Goal: Task Accomplishment & Management: Complete application form

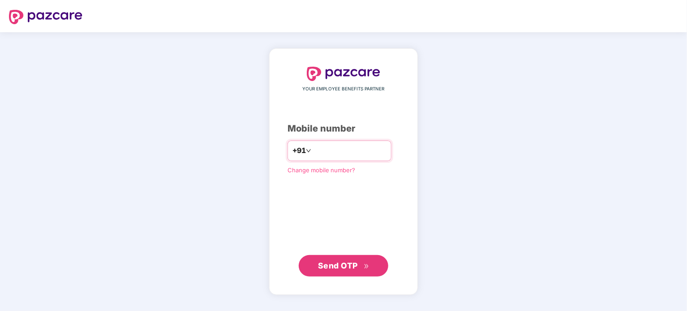
type input "**********"
click at [336, 262] on span "Send OTP" at bounding box center [338, 265] width 40 height 9
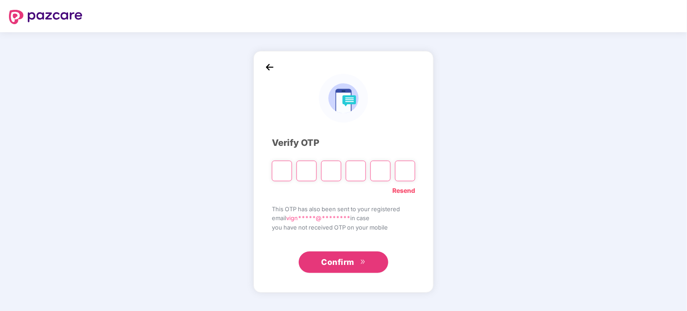
type input "*"
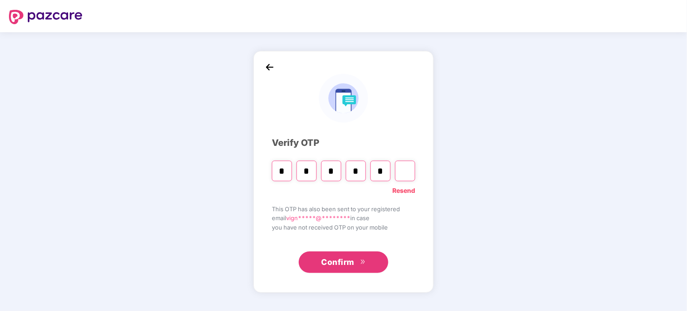
type input "*"
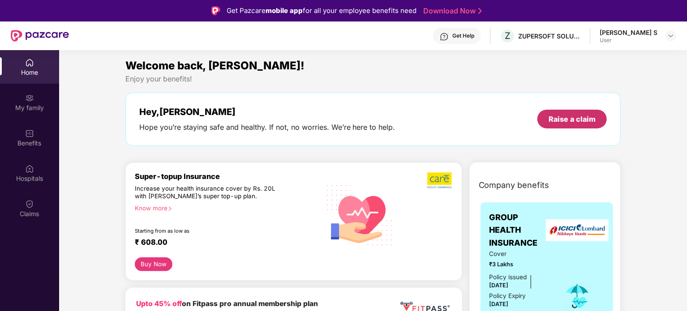
click at [552, 125] on div "Raise a claim" at bounding box center [572, 119] width 69 height 19
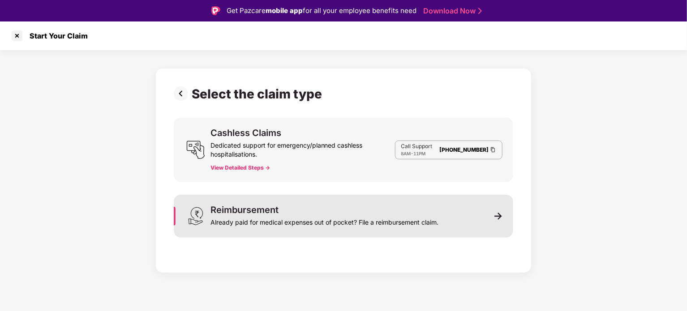
click at [254, 221] on div "Already paid for medical expenses out of pocket? File a reimbursement claim." at bounding box center [325, 221] width 228 height 13
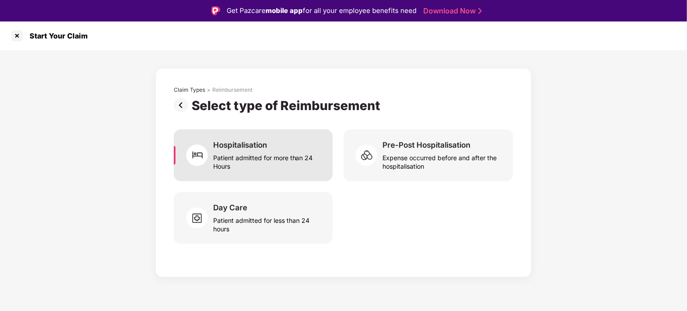
click at [261, 138] on div "Hospitalisation Patient admitted for more than 24 Hours" at bounding box center [253, 155] width 159 height 52
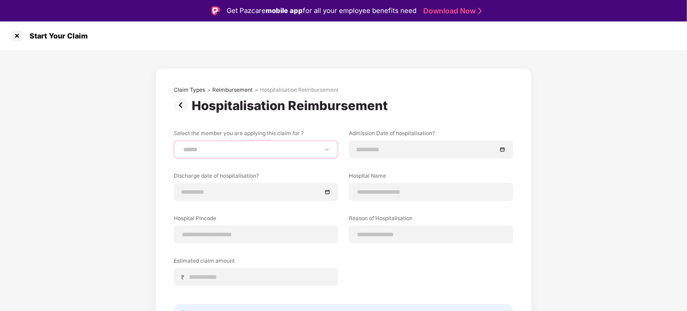
click at [260, 148] on select "**********" at bounding box center [255, 149] width 149 height 7
select select "**********"
click at [181, 146] on select "**********" at bounding box center [255, 149] width 149 height 7
click at [257, 185] on div at bounding box center [256, 192] width 164 height 18
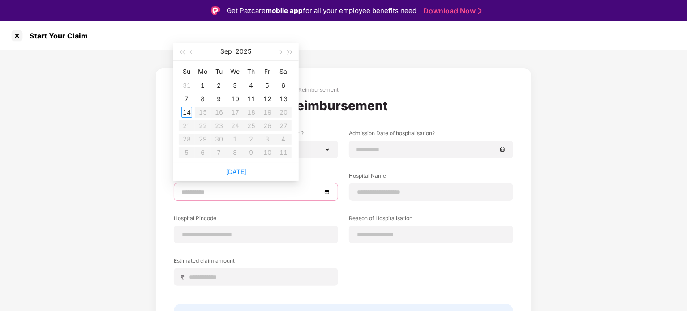
click at [401, 112] on div "Hospitalisation Reimbursement" at bounding box center [344, 105] width 340 height 15
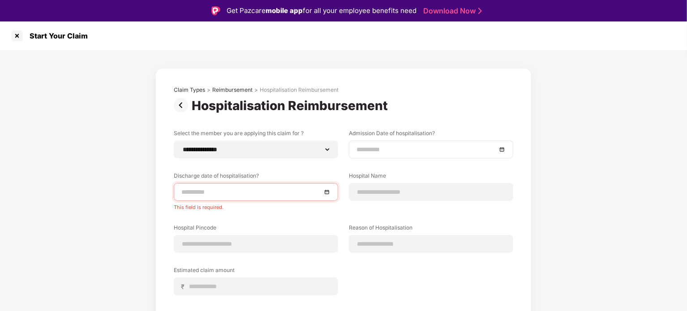
click at [414, 145] on input at bounding box center [427, 150] width 140 height 10
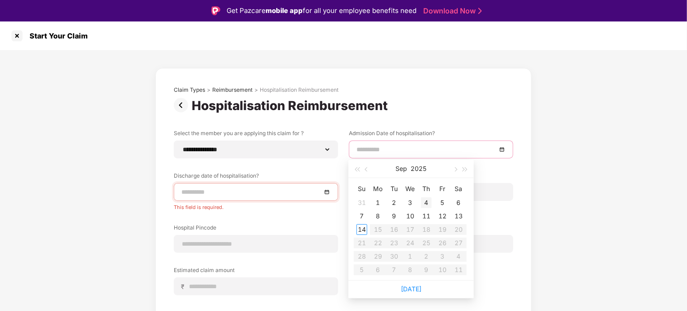
type input "**********"
click at [426, 201] on div "4" at bounding box center [426, 203] width 11 height 11
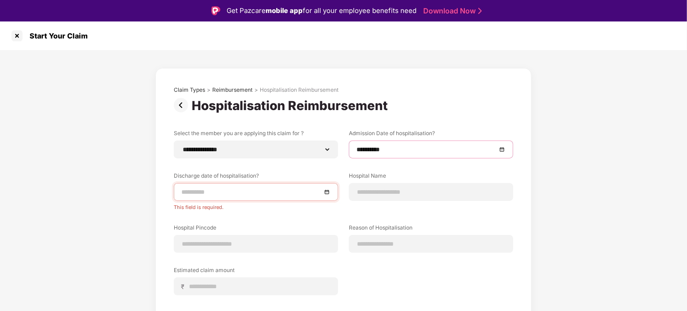
click at [280, 198] on div at bounding box center [256, 192] width 164 height 18
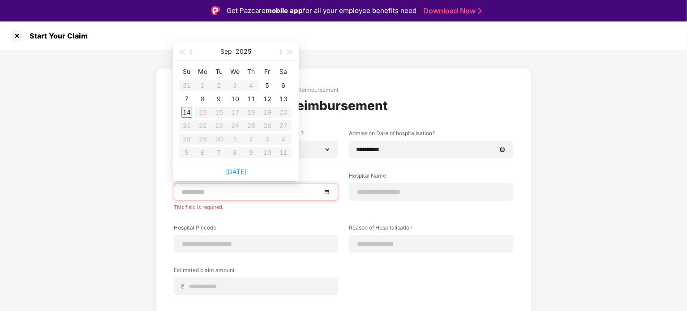
type input "**********"
click at [203, 100] on div "8" at bounding box center [203, 99] width 11 height 11
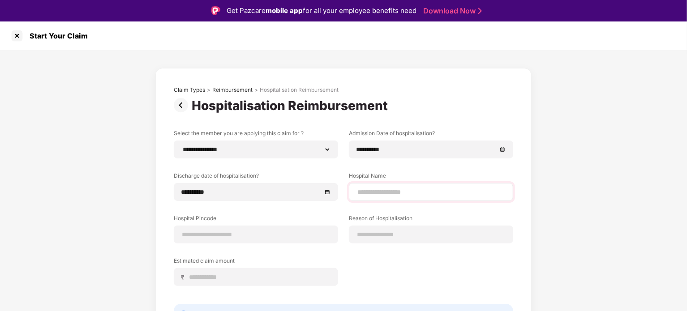
click at [392, 184] on div at bounding box center [431, 192] width 164 height 18
click at [392, 188] on input at bounding box center [431, 192] width 149 height 9
click at [382, 195] on input "*******" at bounding box center [431, 192] width 149 height 9
paste input "*********"
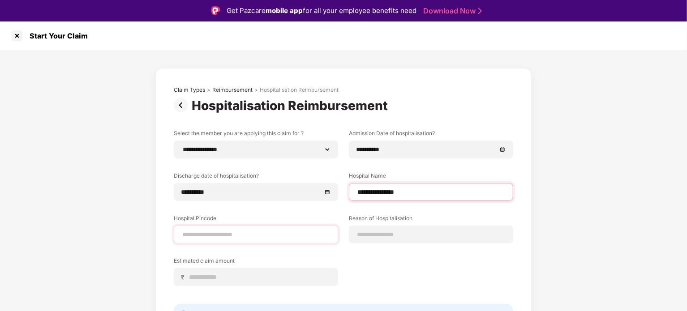
type input "**********"
click at [231, 231] on input at bounding box center [255, 234] width 149 height 9
type input "******"
select select "*******"
select select "**********"
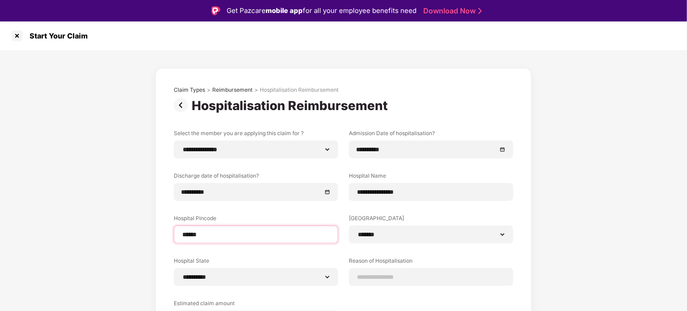
type input "******"
click at [376, 273] on input at bounding box center [431, 277] width 149 height 9
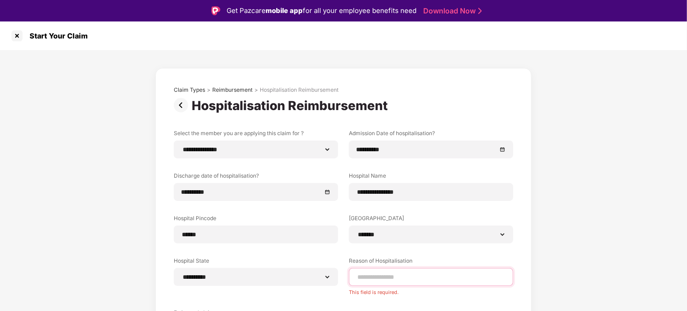
paste input "**********"
drag, startPoint x: 413, startPoint y: 274, endPoint x: 350, endPoint y: 274, distance: 62.7
click at [350, 274] on div "**********" at bounding box center [431, 277] width 164 height 18
paste input
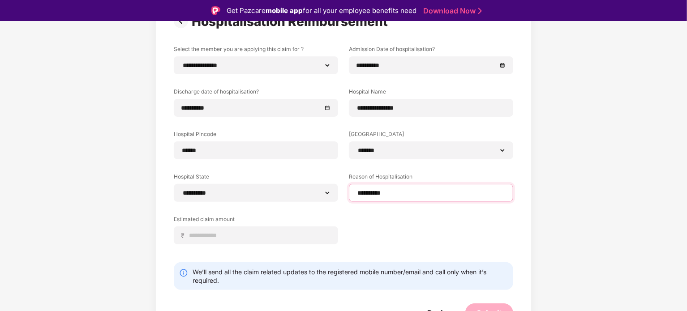
scroll to position [96, 0]
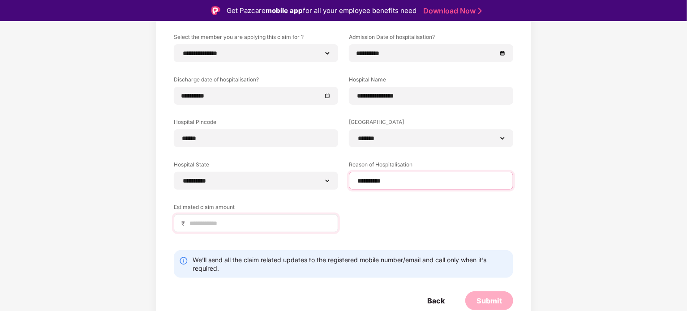
type input "*********"
click at [253, 219] on input at bounding box center [260, 223] width 142 height 9
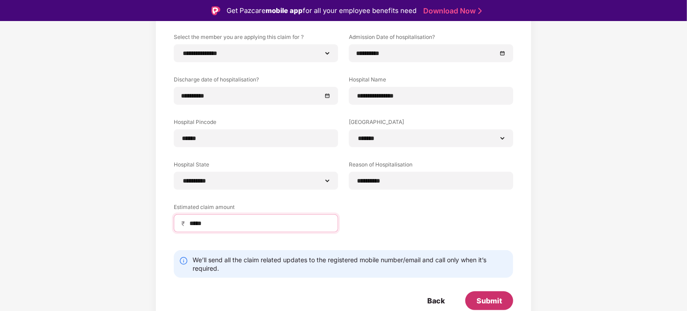
type input "*****"
click at [495, 301] on div "Submit" at bounding box center [490, 301] width 26 height 10
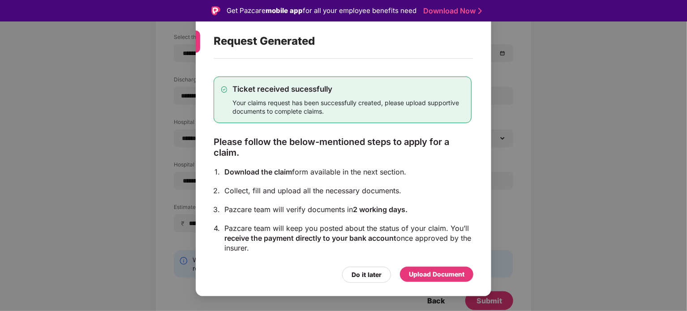
click at [431, 277] on div "Upload Document" at bounding box center [437, 275] width 56 height 10
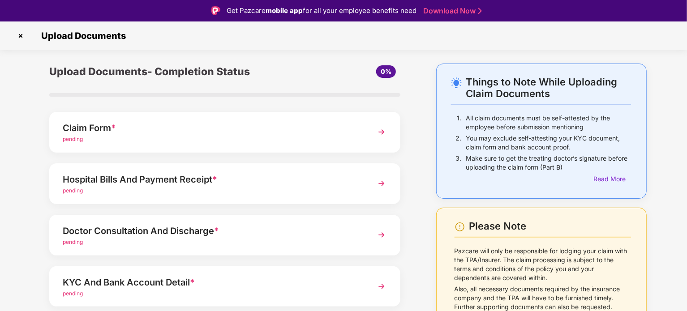
click at [78, 138] on span "pending" at bounding box center [73, 139] width 20 height 7
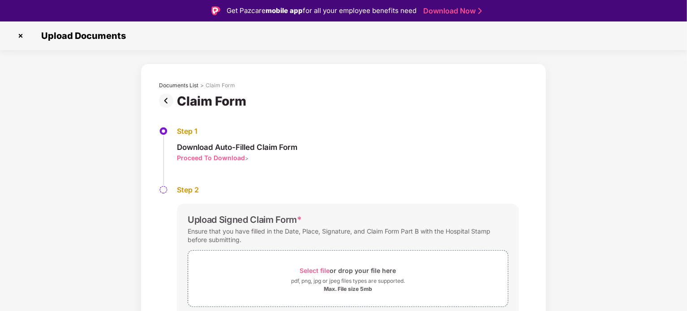
click at [210, 162] on div "Proceed To Download" at bounding box center [211, 158] width 68 height 9
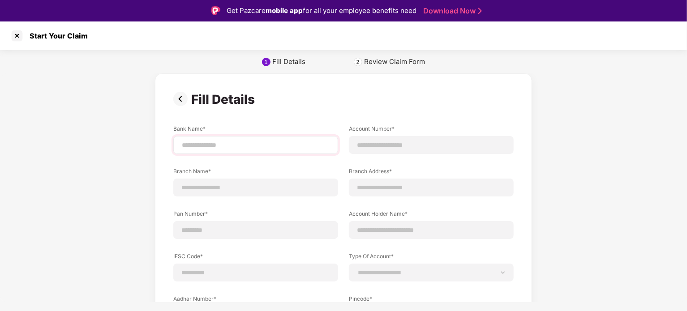
click at [297, 138] on div at bounding box center [255, 145] width 165 height 18
click at [277, 142] on input at bounding box center [256, 145] width 150 height 9
type input "****"
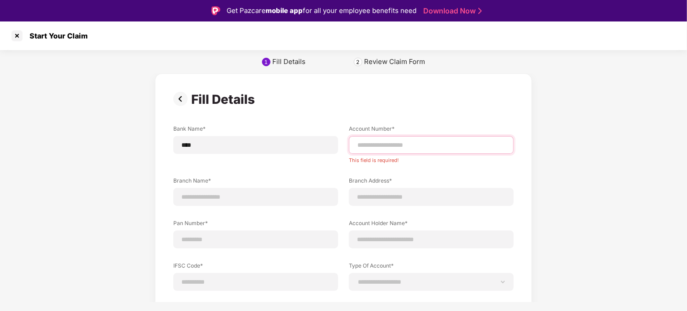
paste input "**********"
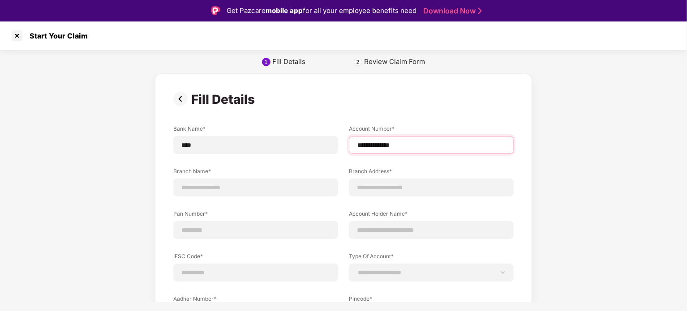
type input "**********"
click at [226, 136] on label "Bank Name*" at bounding box center [255, 130] width 165 height 11
click at [226, 154] on div "**********" at bounding box center [343, 252] width 341 height 255
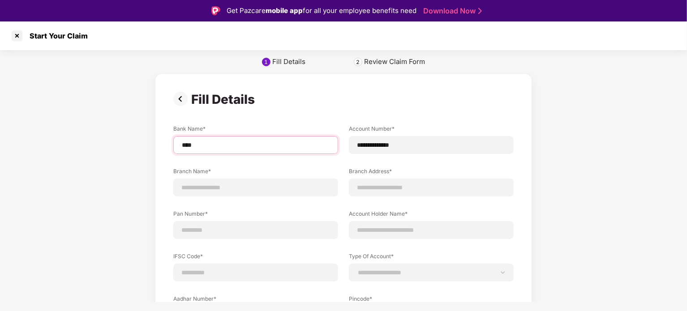
click at [227, 145] on input "****" at bounding box center [256, 145] width 150 height 9
paste input "*****"
type input "*********"
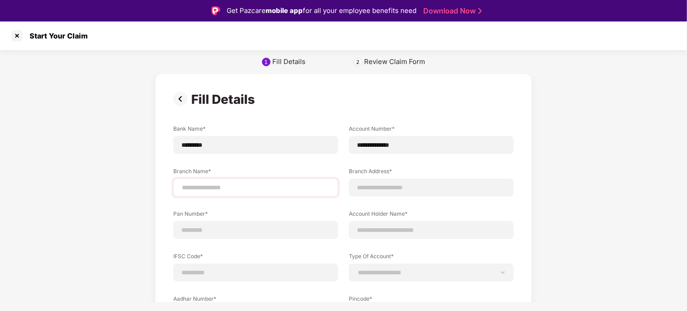
click at [222, 181] on div at bounding box center [255, 188] width 165 height 18
click at [222, 185] on input at bounding box center [256, 187] width 150 height 9
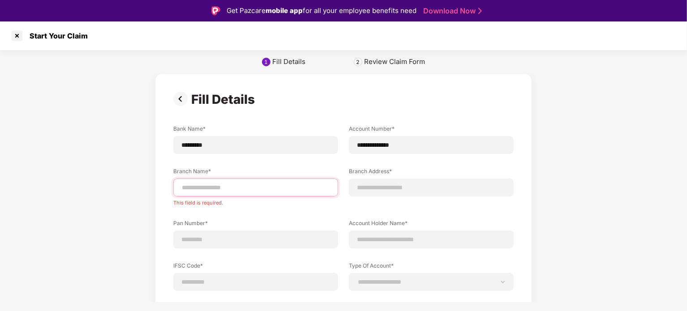
paste input "*********"
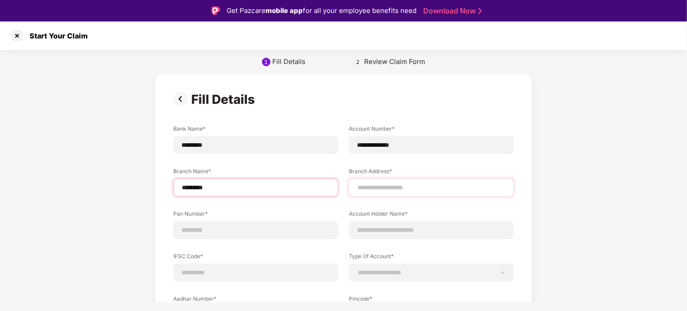
type input "*********"
click at [367, 185] on input at bounding box center [432, 187] width 150 height 9
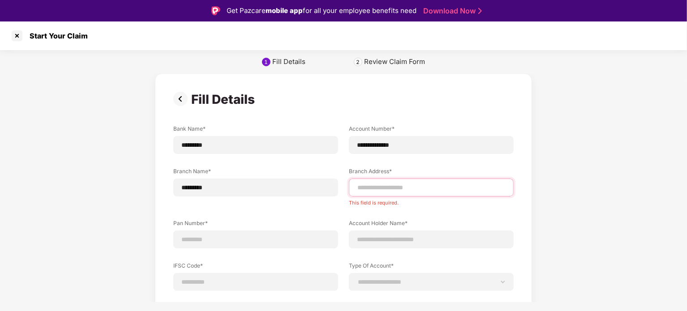
paste input "**********"
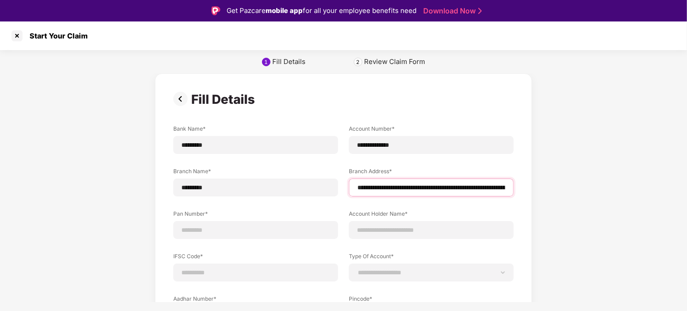
click at [428, 185] on input "**********" at bounding box center [432, 187] width 150 height 9
drag, startPoint x: 497, startPoint y: 184, endPoint x: 338, endPoint y: 186, distance: 159.1
click at [338, 186] on div "**********" at bounding box center [343, 252] width 341 height 255
click at [360, 189] on input "**********" at bounding box center [432, 187] width 150 height 9
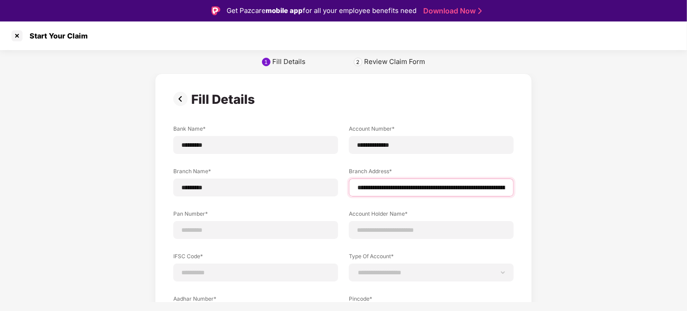
click at [453, 188] on input "**********" at bounding box center [432, 187] width 150 height 9
click at [479, 188] on input "**********" at bounding box center [432, 187] width 150 height 9
click at [472, 190] on input "**********" at bounding box center [432, 187] width 150 height 9
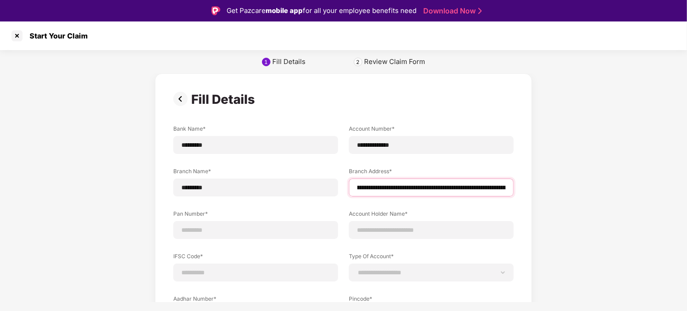
scroll to position [0, 139]
click at [482, 186] on input "**********" at bounding box center [432, 187] width 150 height 9
click at [453, 188] on input "**********" at bounding box center [432, 187] width 150 height 9
click at [461, 186] on input "**********" at bounding box center [432, 187] width 150 height 9
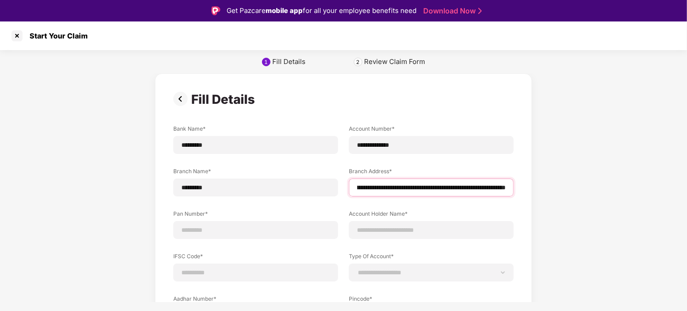
click at [462, 186] on input "**********" at bounding box center [432, 187] width 150 height 9
click at [455, 188] on input "**********" at bounding box center [432, 187] width 150 height 9
click at [472, 187] on input "**********" at bounding box center [432, 187] width 150 height 9
click at [453, 190] on input "**********" at bounding box center [432, 187] width 150 height 9
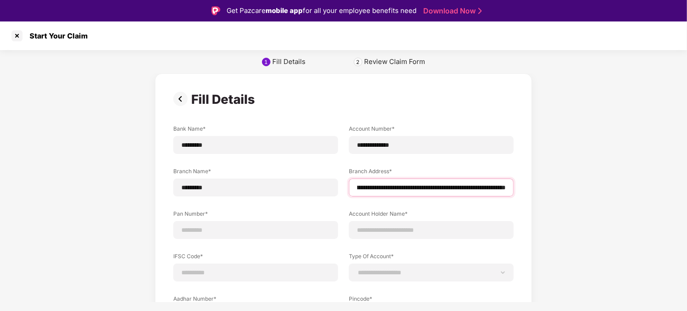
click at [503, 190] on input "**********" at bounding box center [432, 187] width 150 height 9
type input "**********"
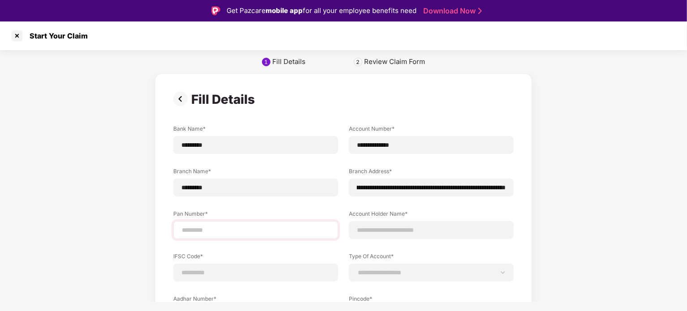
scroll to position [0, 0]
click at [240, 222] on div "Pan Number*" at bounding box center [255, 224] width 165 height 29
click at [241, 222] on div at bounding box center [255, 230] width 165 height 18
click at [231, 233] on input at bounding box center [256, 230] width 150 height 9
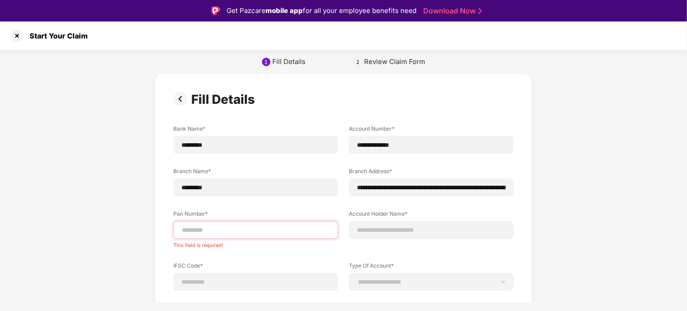
paste input "**********"
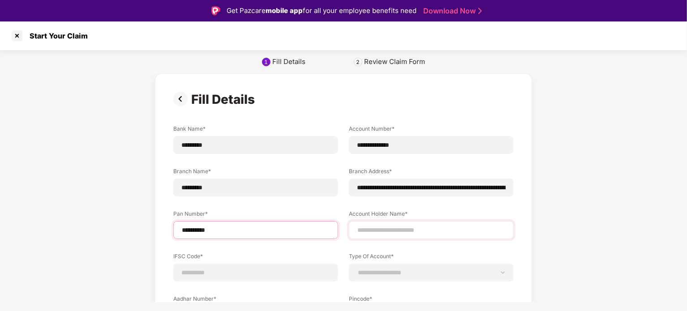
type input "**********"
click at [387, 237] on div at bounding box center [431, 230] width 165 height 18
click at [389, 231] on input at bounding box center [432, 230] width 150 height 9
type input "*********"
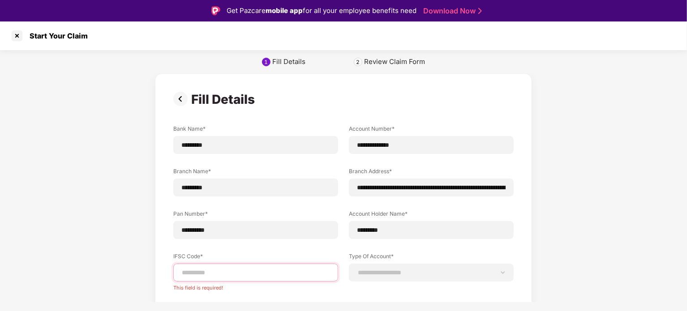
paste input "**********"
type input "**********"
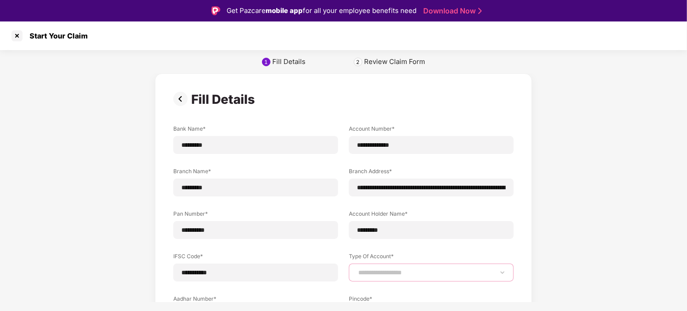
click at [398, 273] on select "**********" at bounding box center [432, 272] width 150 height 7
select select "*******"
click at [357, 269] on select "**********" at bounding box center [432, 272] width 150 height 7
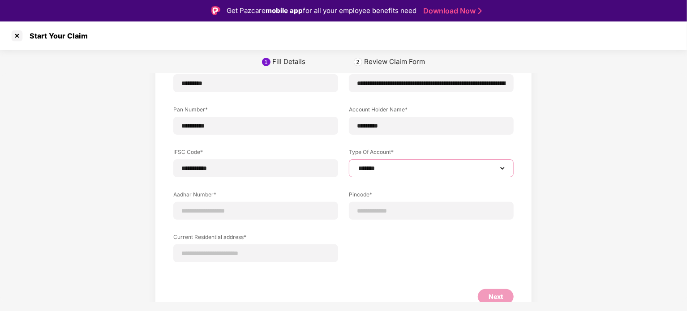
scroll to position [119, 0]
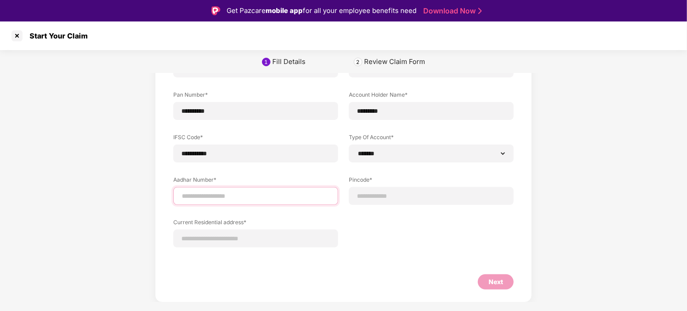
click at [249, 198] on input at bounding box center [256, 196] width 150 height 9
paste input "**********"
type input "**********"
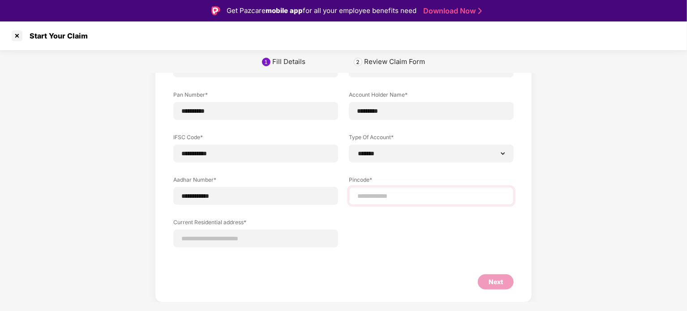
click at [367, 203] on div at bounding box center [431, 196] width 165 height 18
click at [372, 194] on input at bounding box center [432, 196] width 150 height 9
select select "*******"
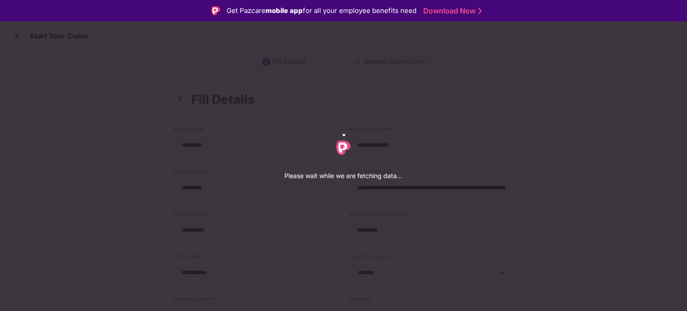
select select "*******"
select select "**********"
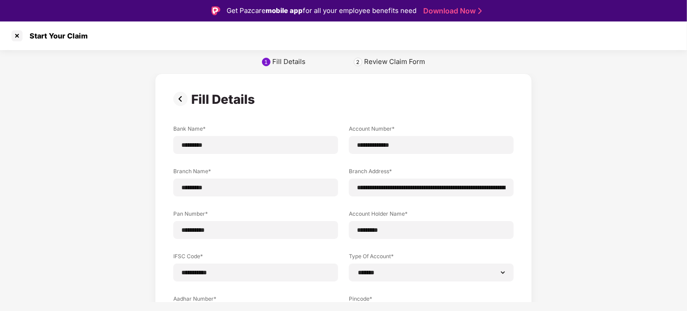
scroll to position [162, 0]
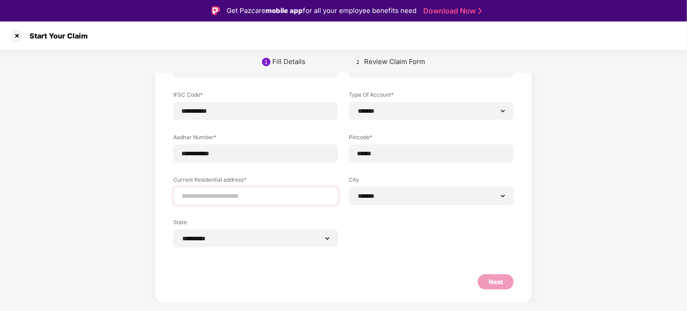
click at [228, 202] on div at bounding box center [255, 196] width 165 height 18
click at [228, 192] on input at bounding box center [256, 196] width 150 height 9
type input "**********"
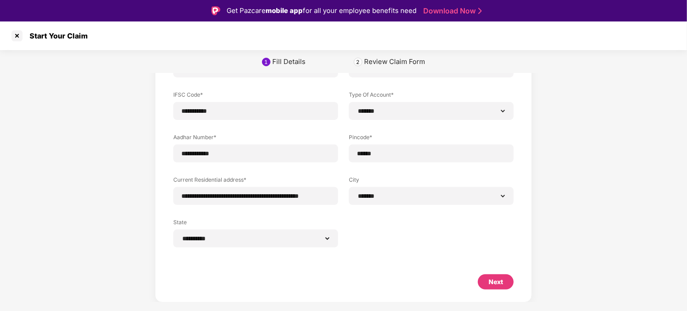
scroll to position [0, 0]
click at [491, 282] on div "Next" at bounding box center [496, 282] width 14 height 10
select select "*******"
select select "**********"
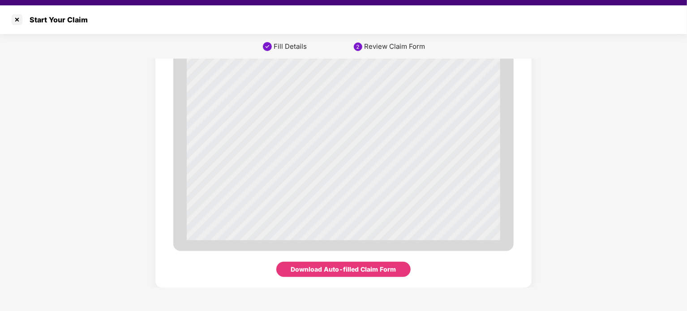
scroll to position [22, 0]
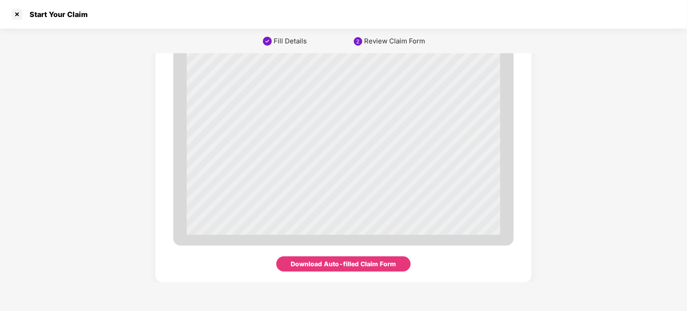
click at [330, 263] on div "Download Auto-filled Claim Form" at bounding box center [343, 264] width 105 height 10
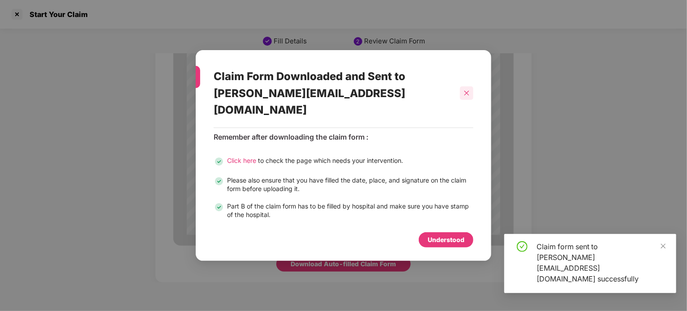
click at [468, 94] on icon "close" at bounding box center [467, 93] width 6 height 6
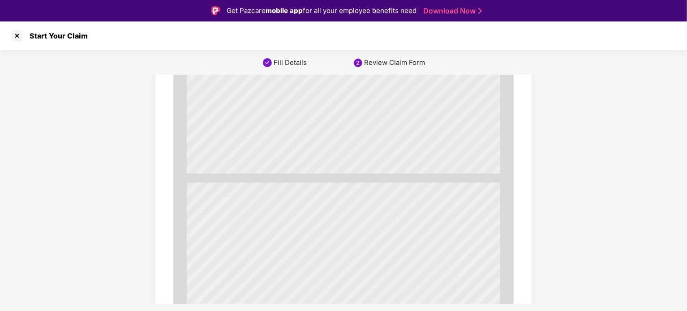
scroll to position [0, 0]
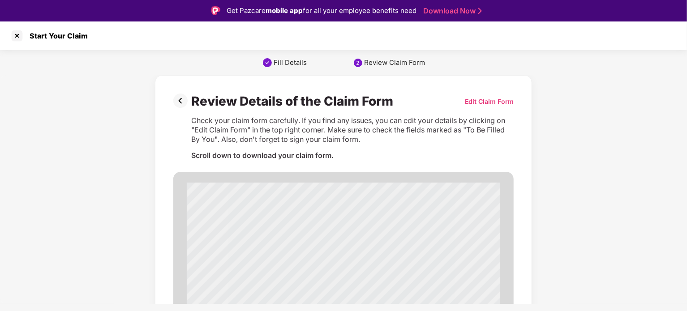
click at [487, 100] on div "Edit Claim Form" at bounding box center [489, 101] width 49 height 9
select select "**********"
select select "******"
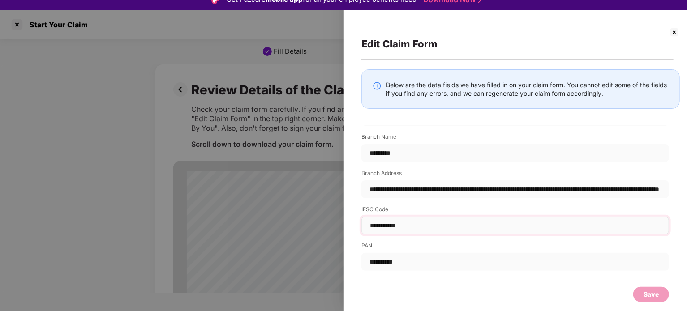
scroll to position [22, 0]
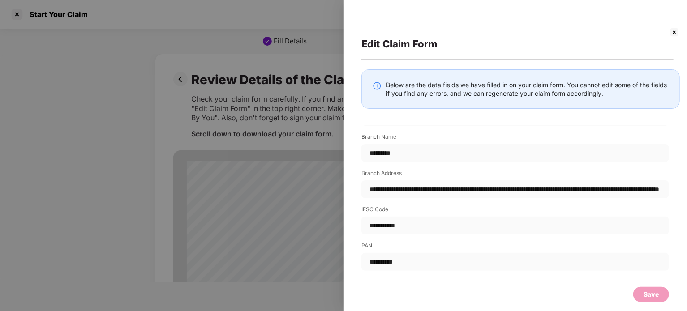
click at [678, 35] on img at bounding box center [674, 32] width 11 height 11
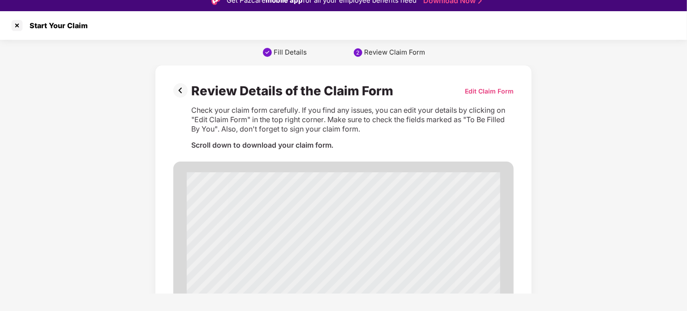
scroll to position [0, 0]
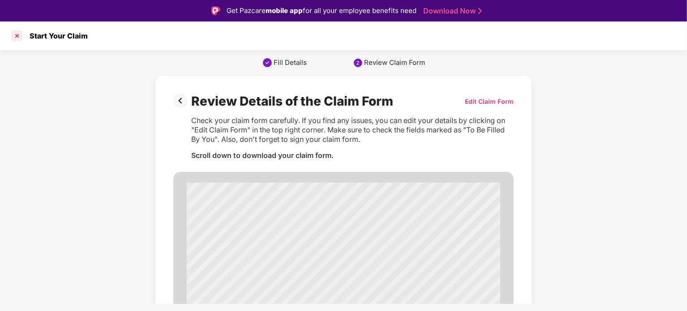
click at [16, 40] on div at bounding box center [17, 36] width 14 height 14
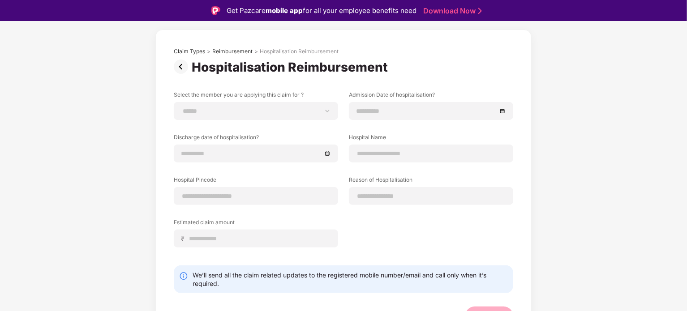
scroll to position [54, 0]
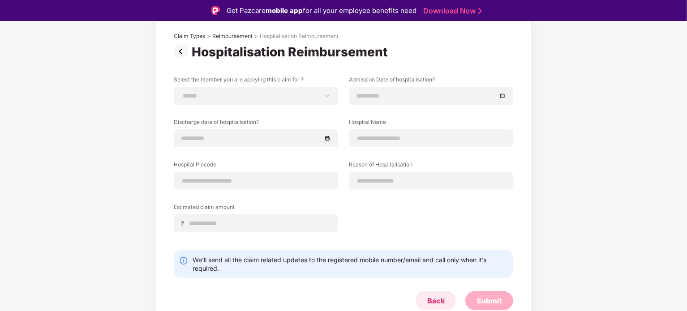
click at [430, 302] on div "Back" at bounding box center [435, 301] width 17 height 10
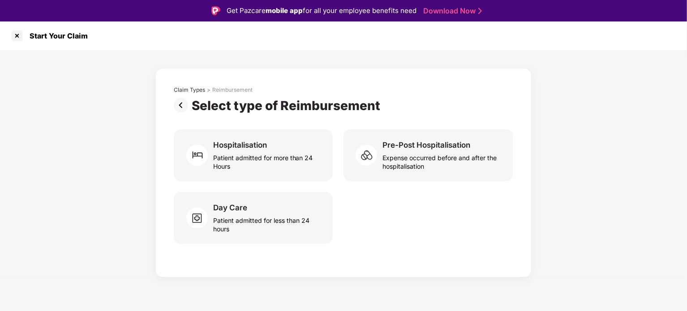
click at [180, 103] on img at bounding box center [183, 105] width 18 height 14
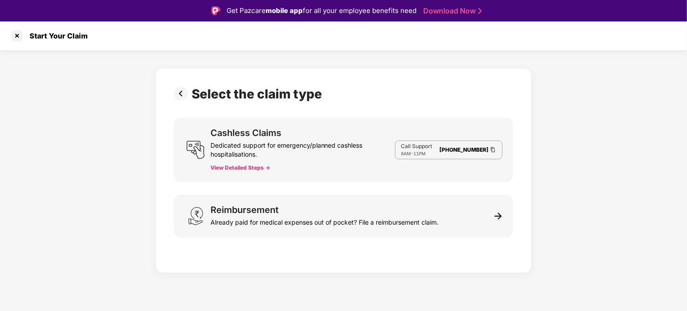
click at [178, 91] on img at bounding box center [183, 93] width 18 height 14
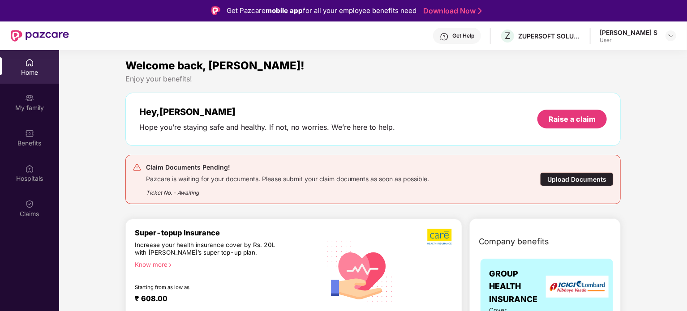
click at [554, 185] on div "Upload Documents" at bounding box center [576, 179] width 73 height 14
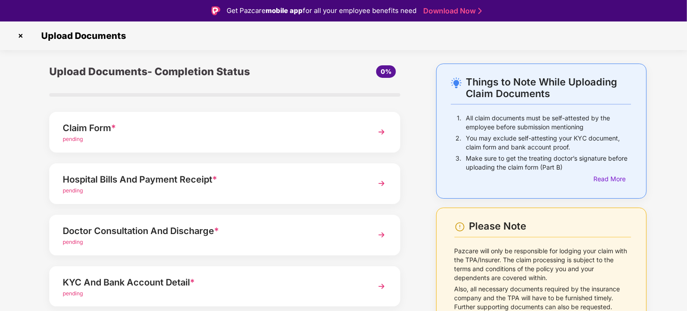
click at [88, 136] on div "pending" at bounding box center [211, 139] width 297 height 9
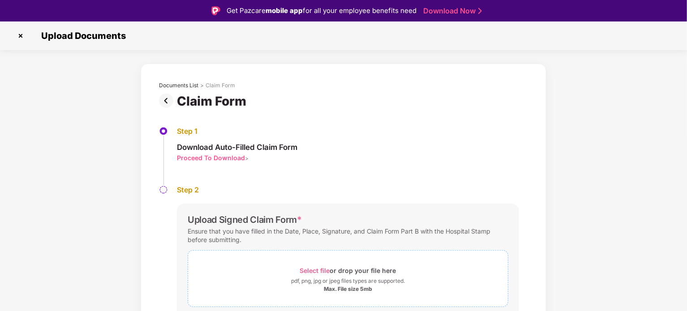
click at [357, 290] on div "Max. File size 5mb" at bounding box center [348, 289] width 48 height 7
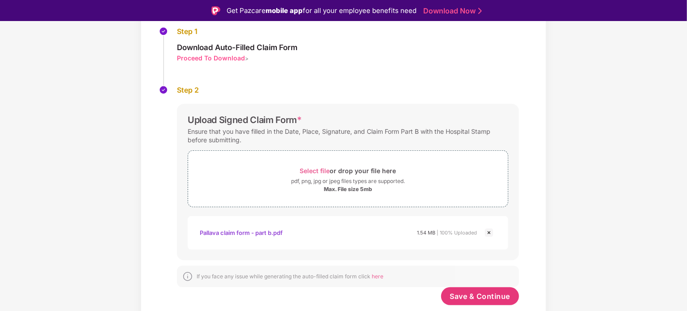
scroll to position [99, 0]
click at [464, 290] on button "Save & Continue" at bounding box center [480, 297] width 78 height 18
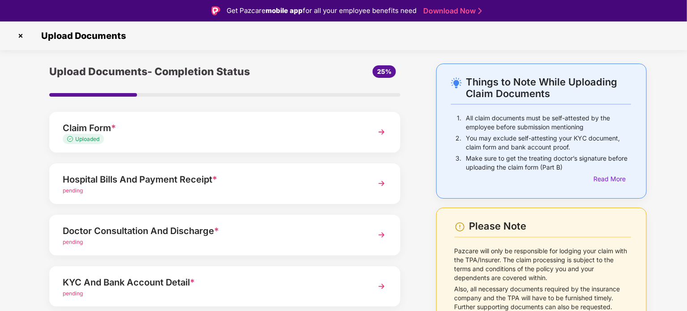
click at [379, 187] on img at bounding box center [382, 184] width 16 height 16
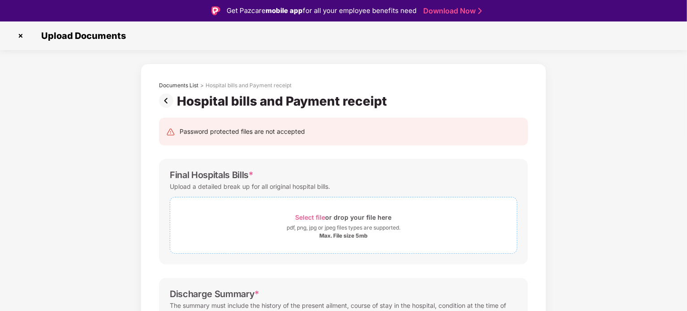
click at [337, 234] on div "Max. File size 5mb" at bounding box center [343, 236] width 48 height 7
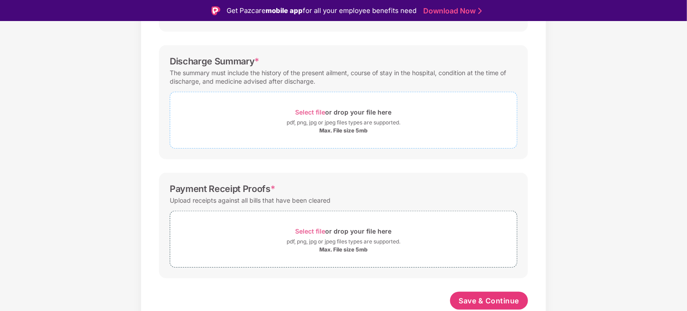
scroll to position [275, 0]
click at [330, 130] on div "Max. File size 5mb" at bounding box center [343, 131] width 48 height 7
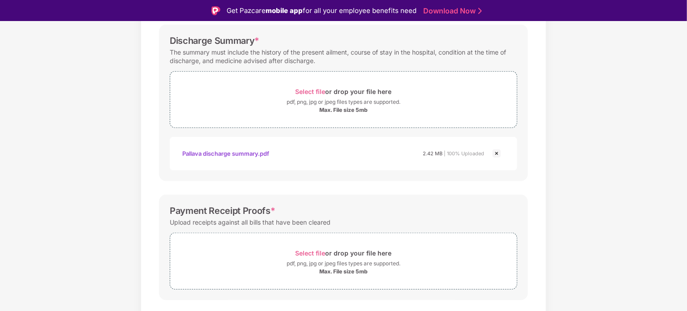
scroll to position [317, 0]
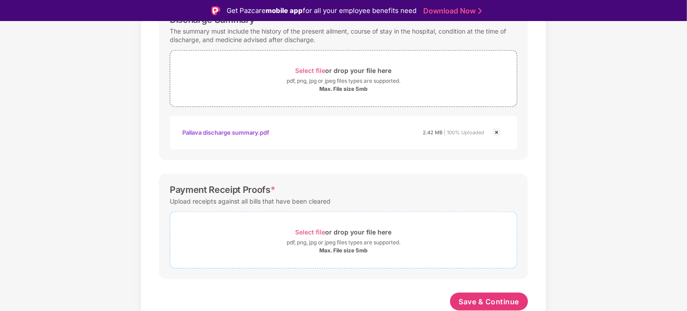
click at [317, 246] on div "pdf, png, jpg or jpeg files types are supported." at bounding box center [344, 242] width 114 height 9
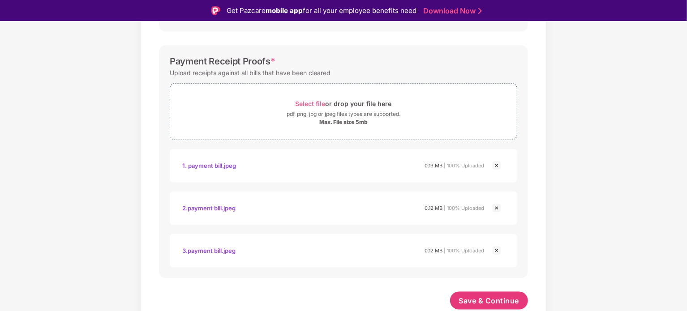
scroll to position [445, 0]
click at [495, 304] on span "Save & Continue" at bounding box center [489, 302] width 60 height 10
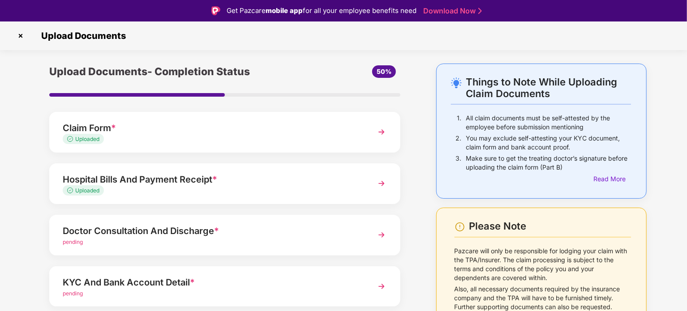
click at [381, 234] on img at bounding box center [382, 235] width 16 height 16
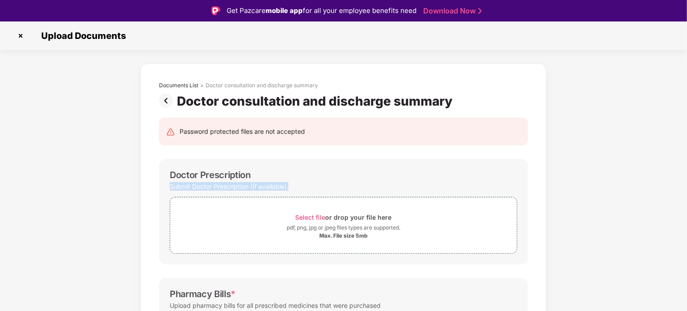
drag, startPoint x: 685, startPoint y: 172, endPoint x: 685, endPoint y: 185, distance: 12.1
click at [685, 185] on div "Documents List > Doctor consultation and discharge summary Doctor consultation …" at bounding box center [343, 315] width 687 height 502
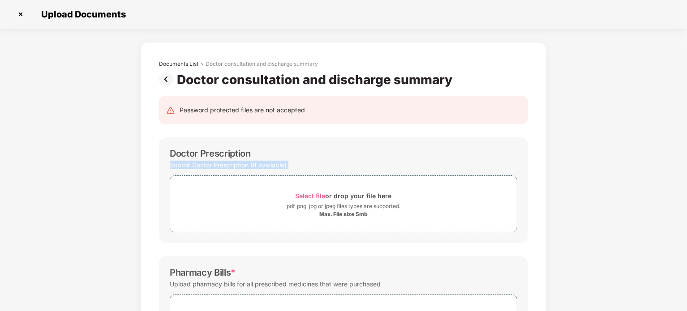
scroll to position [232, 0]
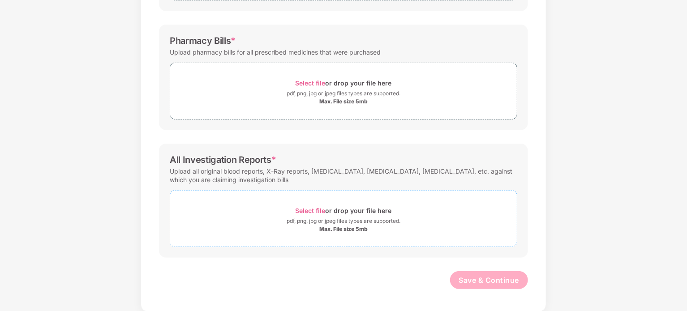
click at [315, 207] on span "Select file" at bounding box center [311, 211] width 30 height 8
click at [311, 142] on div "Password protected files are not accepted Doctor Prescription Submit Doctor Pre…" at bounding box center [344, 81] width 396 height 452
click at [306, 85] on span "Select file" at bounding box center [311, 83] width 30 height 8
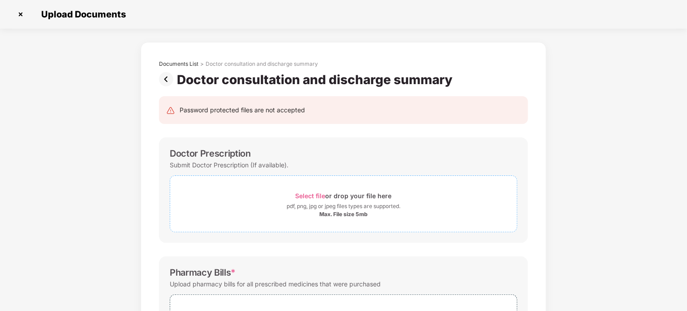
click at [327, 200] on div "Select file or drop your file here" at bounding box center [344, 196] width 96 height 12
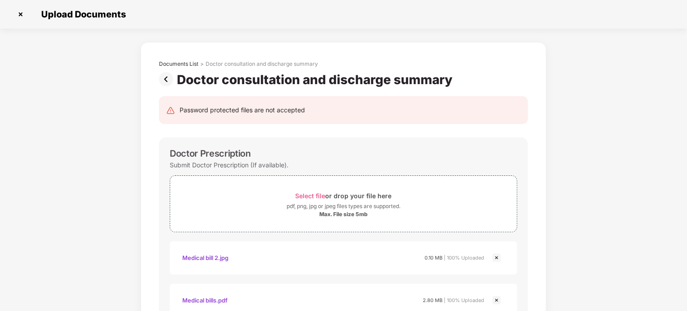
scroll to position [317, 0]
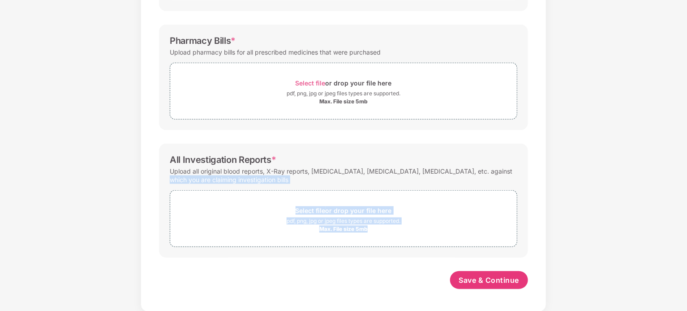
drag, startPoint x: 686, startPoint y: 187, endPoint x: 680, endPoint y: 163, distance: 25.0
click at [681, 163] on div "Documents List > Doctor consultation and discharge summary Doctor consultation …" at bounding box center [343, 18] width 687 height 587
click at [680, 162] on div "Documents List > Doctor consultation and discharge summary Doctor consultation …" at bounding box center [343, 18] width 687 height 587
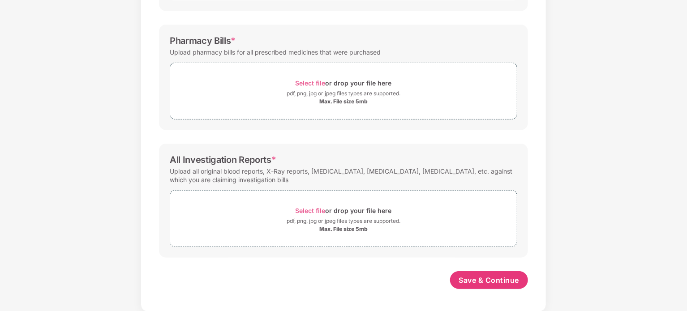
scroll to position [0, 0]
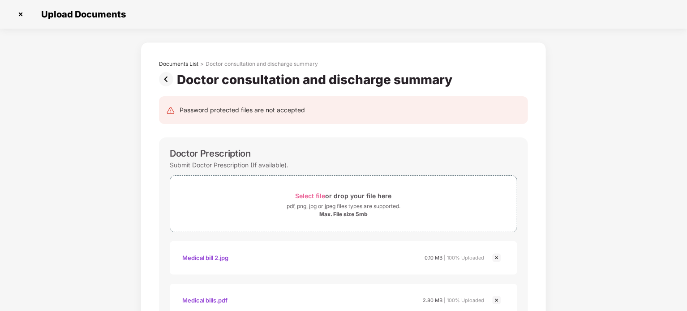
click at [500, 256] on img at bounding box center [497, 258] width 11 height 11
click at [498, 256] on img at bounding box center [497, 258] width 11 height 11
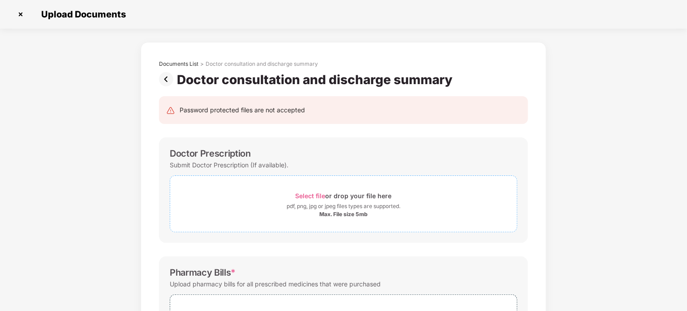
click at [312, 197] on span "Select file" at bounding box center [311, 196] width 30 height 8
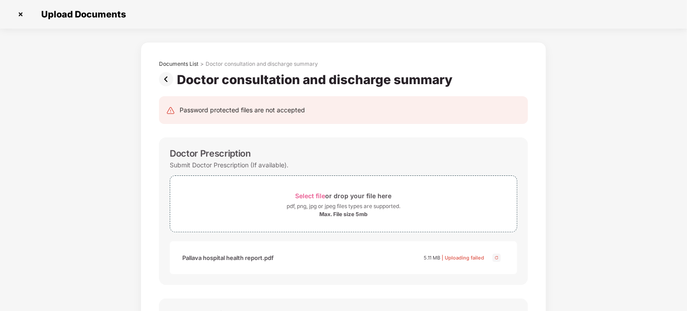
scroll to position [274, 0]
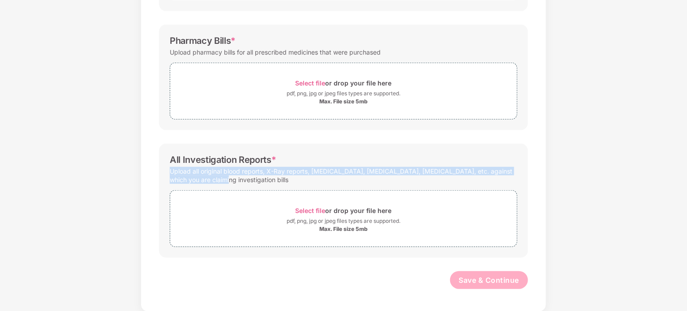
drag, startPoint x: 686, startPoint y: 184, endPoint x: 683, endPoint y: 138, distance: 46.7
click at [683, 138] on div "Documents List > Doctor consultation and discharge summary Doctor consultation …" at bounding box center [343, 40] width 687 height 544
click at [627, 141] on div "Documents List > Doctor consultation and discharge summary Doctor consultation …" at bounding box center [343, 40] width 687 height 544
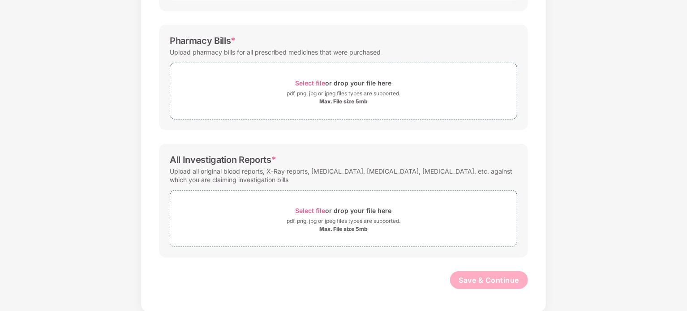
click at [627, 141] on div "Documents List > Doctor consultation and discharge summary Doctor consultation …" at bounding box center [343, 40] width 687 height 544
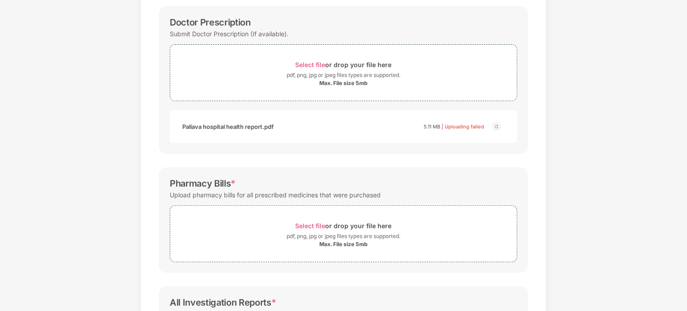
scroll to position [129, 0]
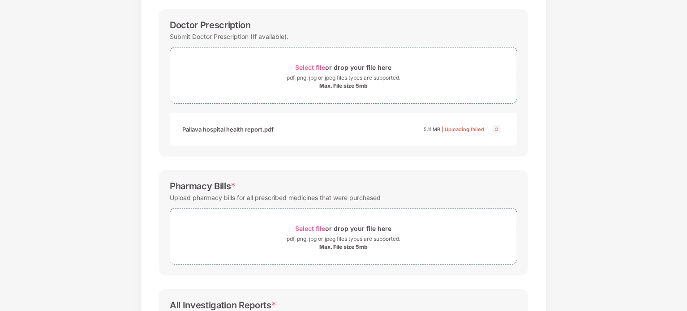
click at [496, 129] on img at bounding box center [497, 129] width 11 height 11
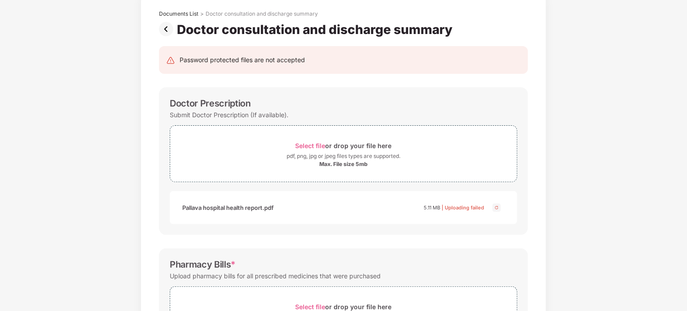
scroll to position [0, 0]
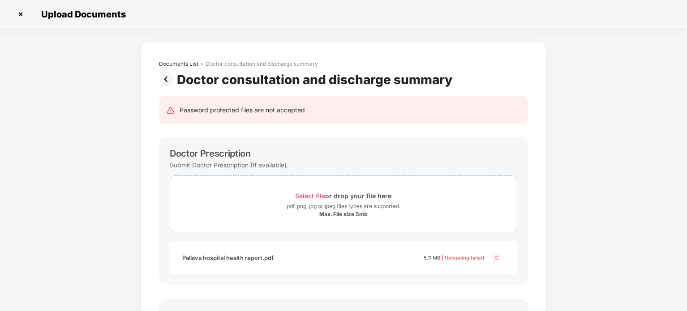
click at [346, 212] on div "Max. File size 5mb" at bounding box center [343, 214] width 48 height 7
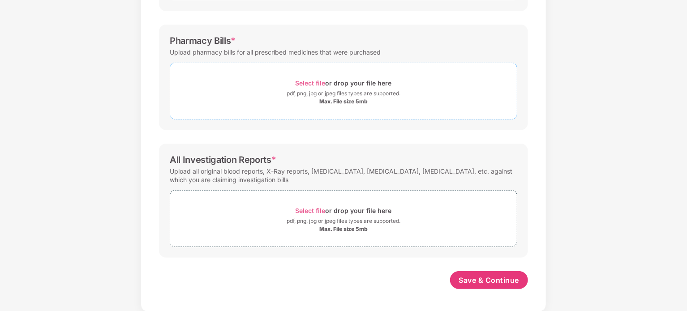
click at [303, 71] on span "Select file or drop your file here pdf, png, jpg or jpeg files types are suppor…" at bounding box center [343, 91] width 347 height 43
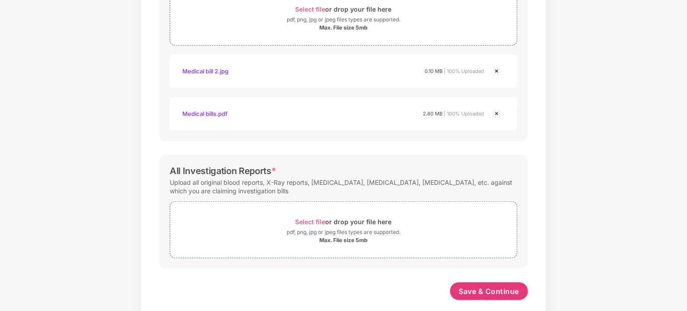
scroll to position [360, 0]
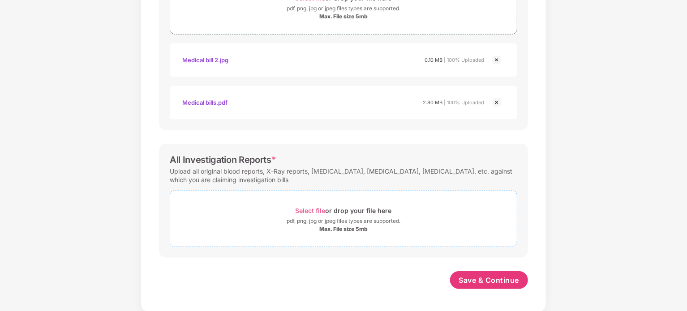
click at [310, 211] on span "Select file" at bounding box center [311, 211] width 30 height 8
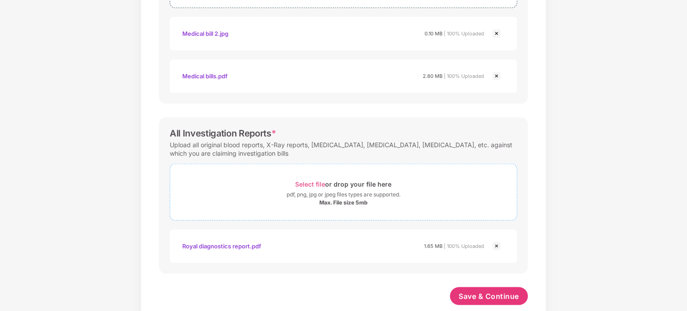
scroll to position [402, 0]
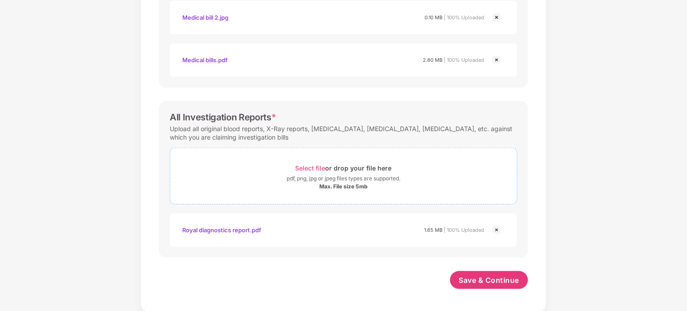
click at [312, 170] on span "Select file" at bounding box center [311, 168] width 30 height 8
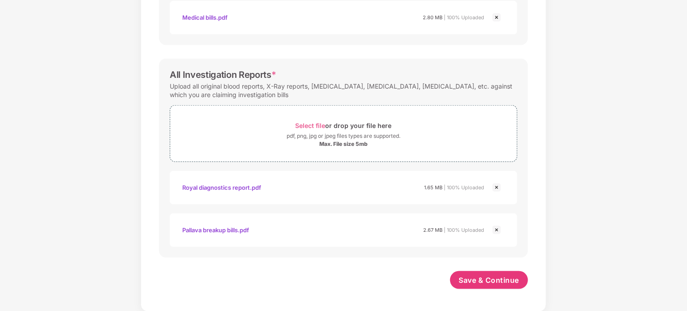
scroll to position [445, 0]
click at [486, 283] on span "Save & Continue" at bounding box center [489, 281] width 60 height 10
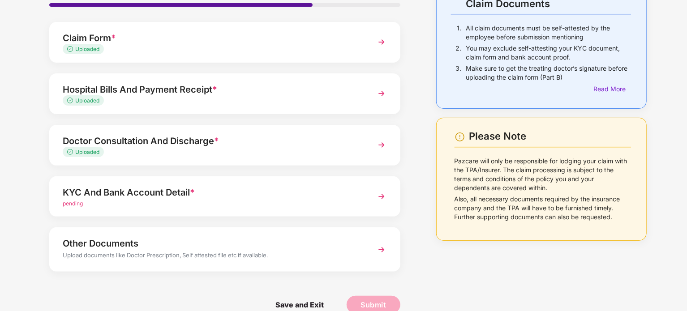
scroll to position [84, 0]
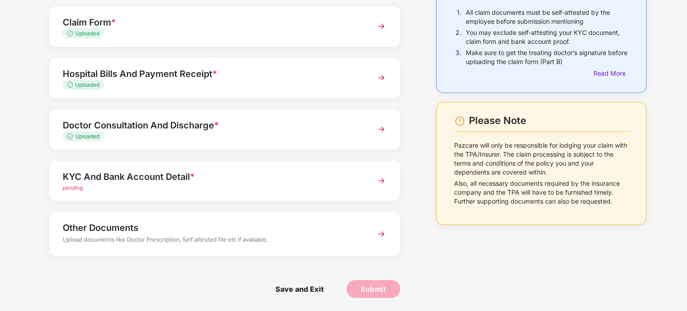
click at [382, 232] on img at bounding box center [382, 234] width 16 height 16
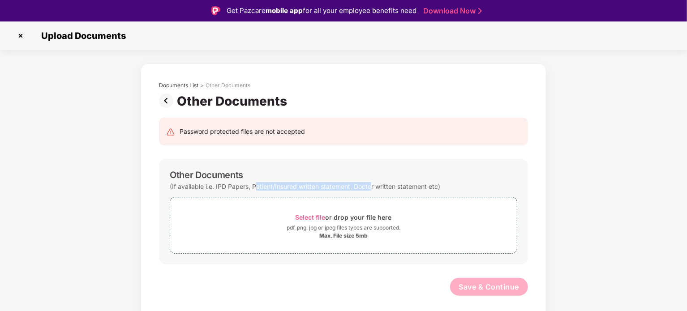
drag, startPoint x: 258, startPoint y: 186, endPoint x: 371, endPoint y: 186, distance: 113.4
click at [371, 186] on div "(If available i.e. IPD Papers, Patient/Insured written statement, Doctor writte…" at bounding box center [305, 187] width 271 height 12
drag, startPoint x: 370, startPoint y: 186, endPoint x: 452, endPoint y: 187, distance: 82.0
click at [452, 187] on div "(If available i.e. IPD Papers, Patient/Insured written statement, Doctor writte…" at bounding box center [344, 187] width 348 height 12
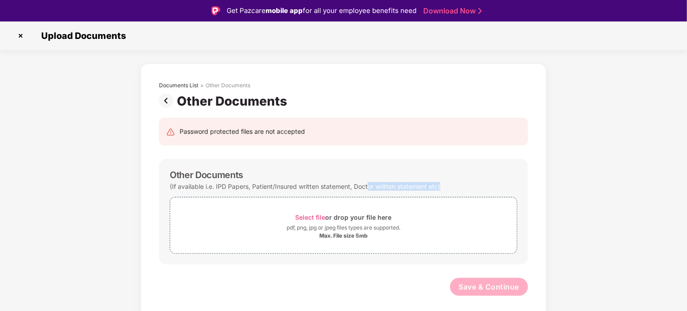
click at [452, 187] on div "(If available i.e. IPD Papers, Patient/Insured written statement, Doctor writte…" at bounding box center [344, 187] width 348 height 12
click at [168, 102] on img at bounding box center [168, 101] width 18 height 14
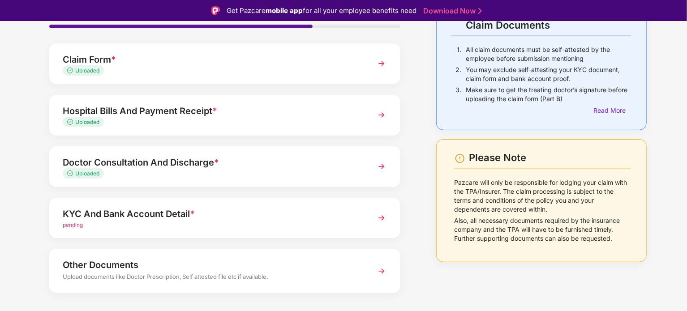
scroll to position [84, 0]
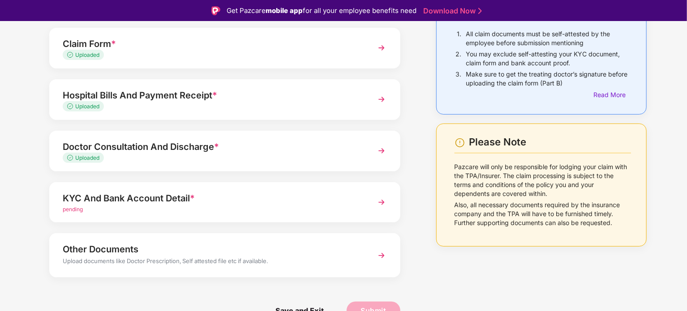
click at [376, 159] on img at bounding box center [382, 151] width 16 height 16
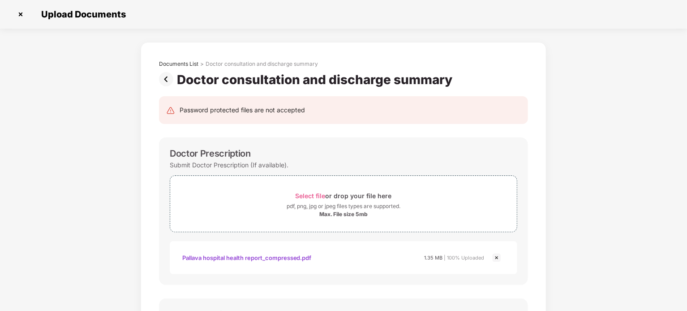
scroll to position [443, 0]
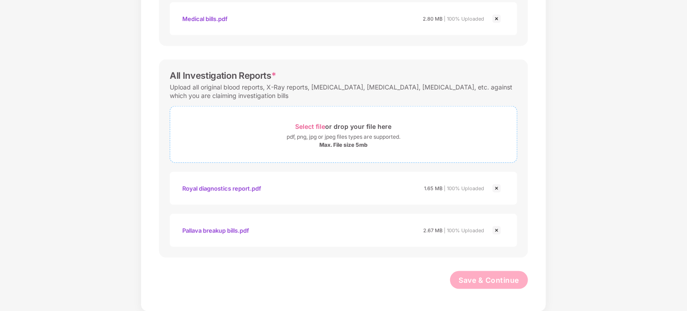
click at [304, 125] on span "Select file" at bounding box center [311, 127] width 30 height 8
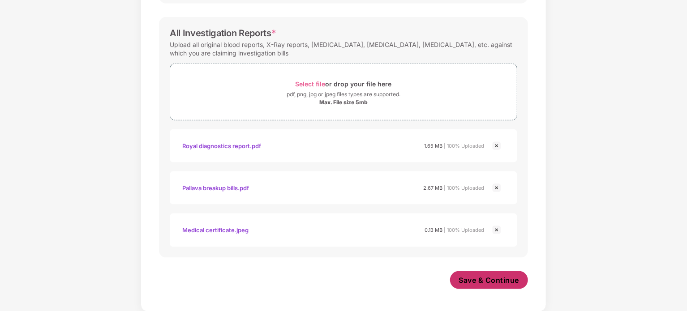
click at [458, 288] on button "Save & Continue" at bounding box center [489, 281] width 78 height 18
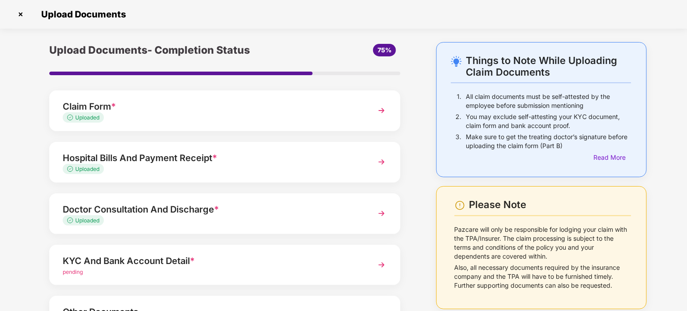
scroll to position [84, 0]
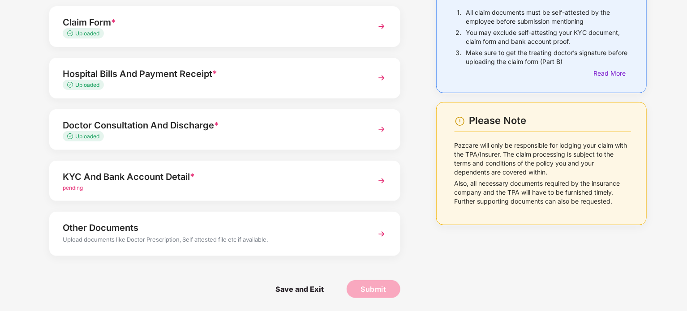
click at [186, 230] on div "Other Documents" at bounding box center [211, 228] width 297 height 14
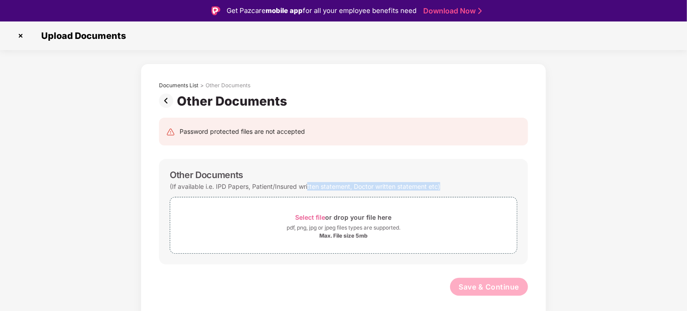
drag, startPoint x: 308, startPoint y: 186, endPoint x: 452, endPoint y: 186, distance: 143.8
click at [452, 186] on div "(If available i.e. IPD Papers, Patient/Insured written statement, Doctor writte…" at bounding box center [344, 187] width 348 height 12
click at [169, 100] on img at bounding box center [168, 101] width 18 height 14
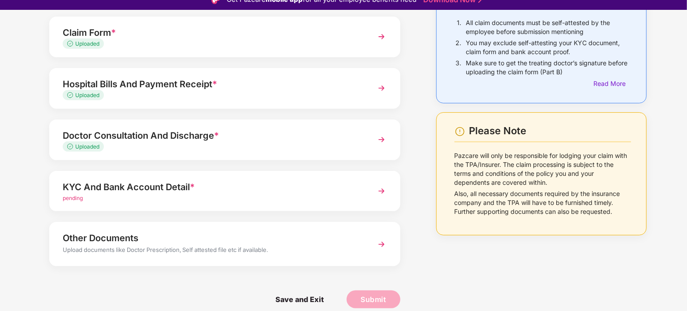
scroll to position [22, 0]
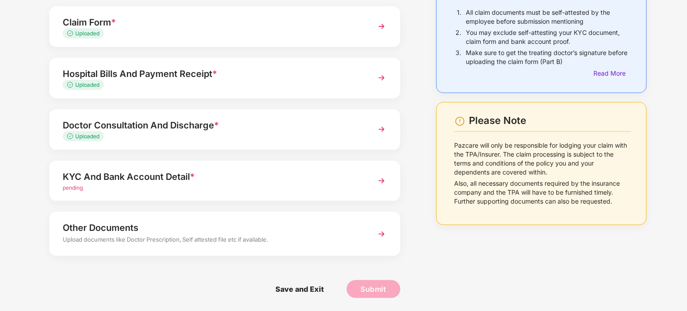
click at [269, 138] on div "Uploaded" at bounding box center [211, 137] width 297 height 9
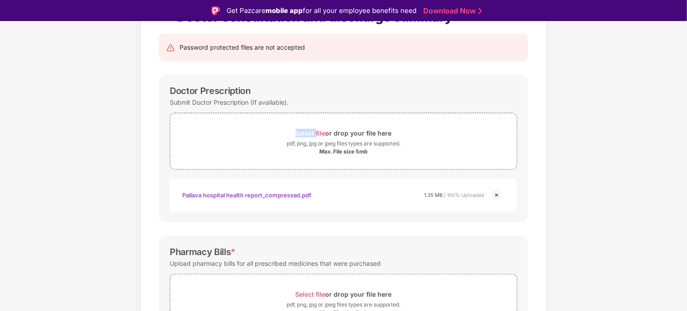
click at [269, 138] on div "Select file or drop your file here" at bounding box center [343, 133] width 347 height 12
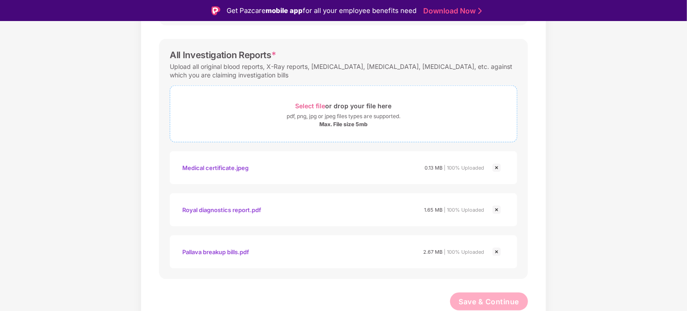
click at [310, 103] on span "Select file" at bounding box center [311, 106] width 30 height 8
click at [310, 105] on span "Select file" at bounding box center [311, 106] width 30 height 8
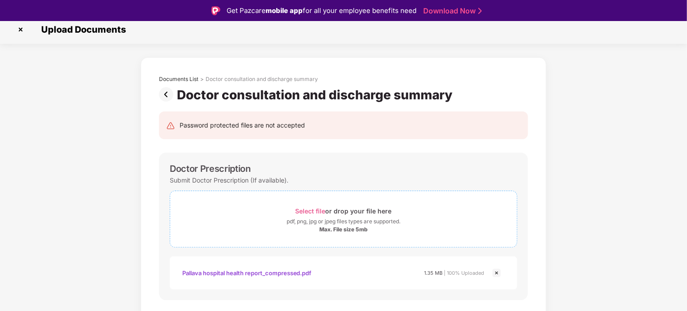
scroll to position [0, 0]
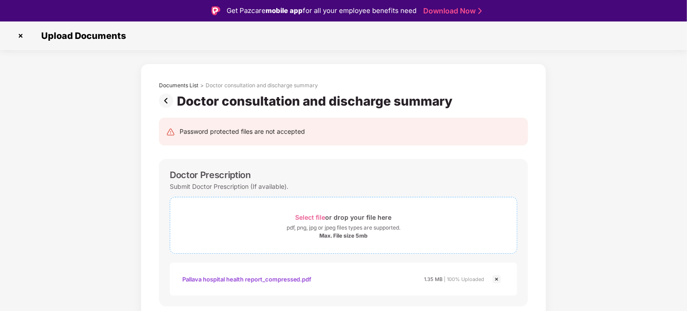
click at [322, 219] on span "Select file" at bounding box center [311, 218] width 30 height 8
click at [312, 219] on span "Select file" at bounding box center [311, 218] width 30 height 8
click at [314, 214] on span "Select file" at bounding box center [311, 218] width 30 height 8
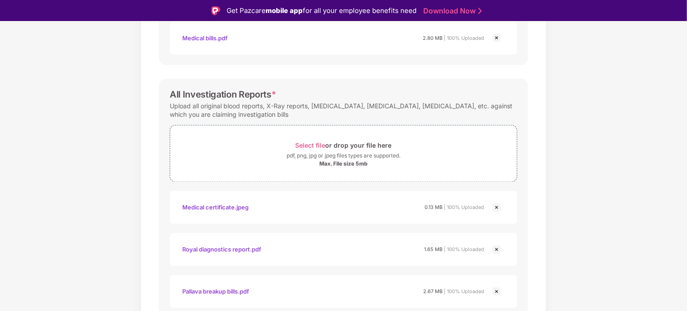
scroll to position [278, 0]
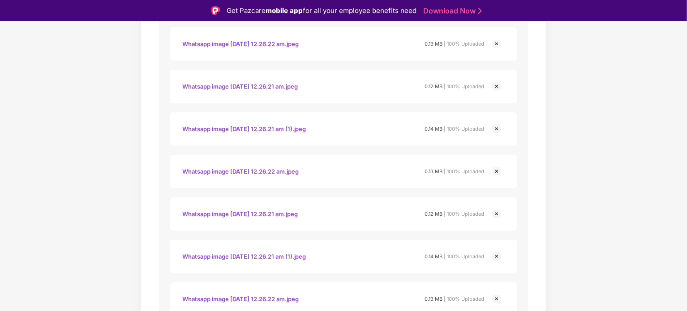
click at [501, 300] on img at bounding box center [497, 299] width 11 height 11
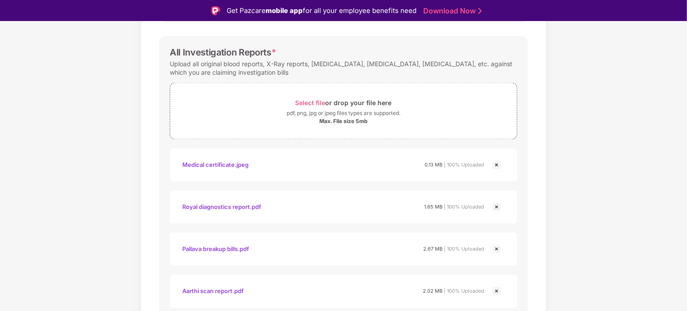
drag, startPoint x: 686, startPoint y: 254, endPoint x: 688, endPoint y: 231, distance: 23.4
click at [687, 231] on html "Get Pazcare mobile app for all your employee benefits need Download Now Upload …" at bounding box center [343, 155] width 687 height 311
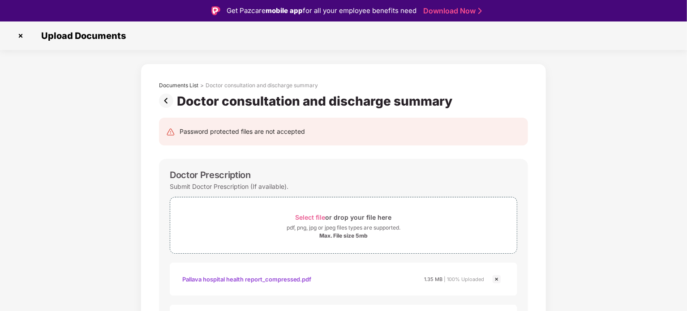
scroll to position [508, 0]
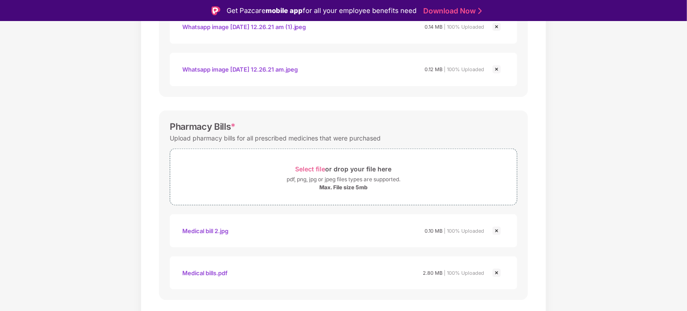
click at [500, 75] on div "Whatsapp image 2025-09-14 at 12.26.21 am.jpeg 0.12 MB | 100% Uploaded" at bounding box center [344, 70] width 330 height 16
click at [498, 73] on img at bounding box center [497, 69] width 11 height 11
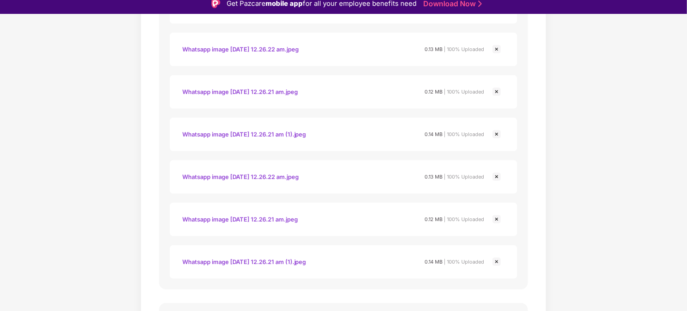
scroll to position [279, 0]
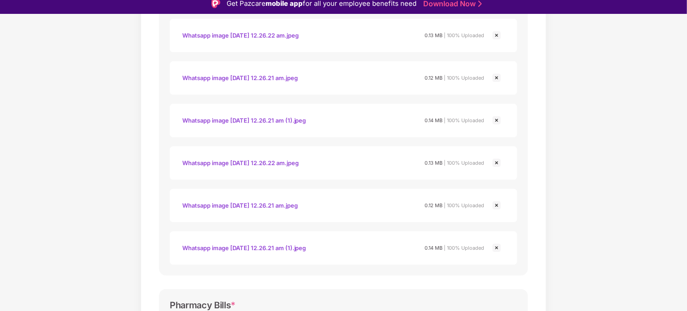
click at [496, 244] on img at bounding box center [497, 248] width 11 height 11
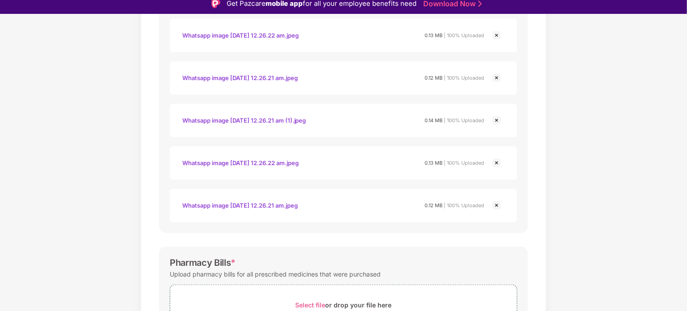
click at [496, 205] on img at bounding box center [497, 205] width 11 height 11
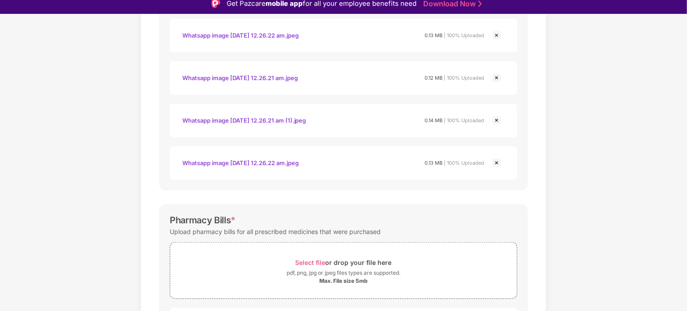
click at [497, 160] on img at bounding box center [497, 163] width 11 height 11
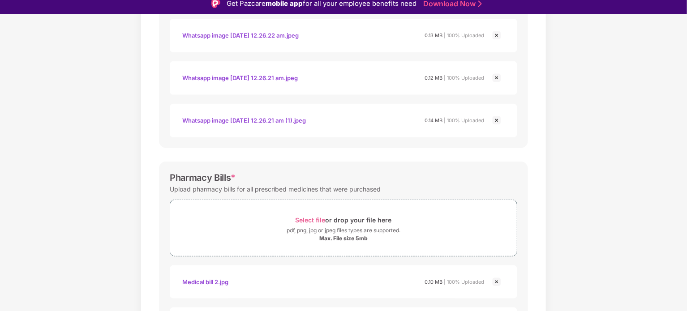
click at [498, 118] on img at bounding box center [497, 120] width 11 height 11
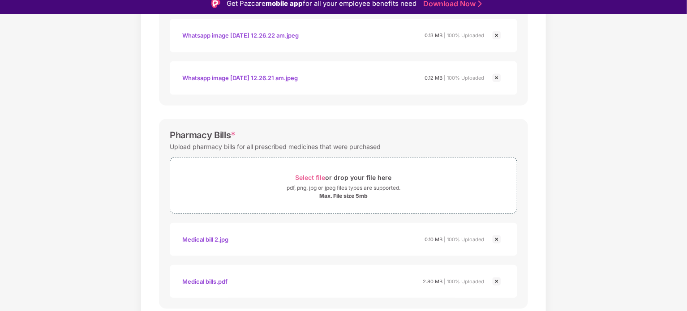
click at [496, 80] on img at bounding box center [497, 78] width 11 height 11
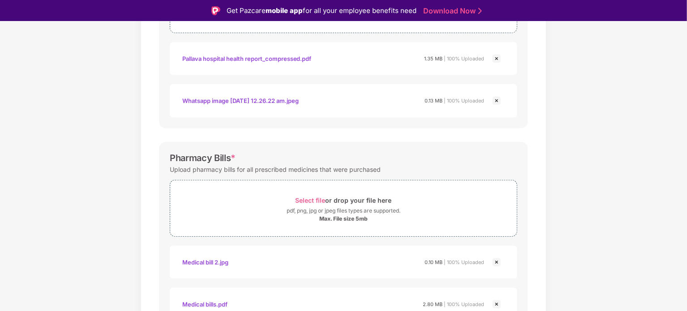
scroll to position [219, 0]
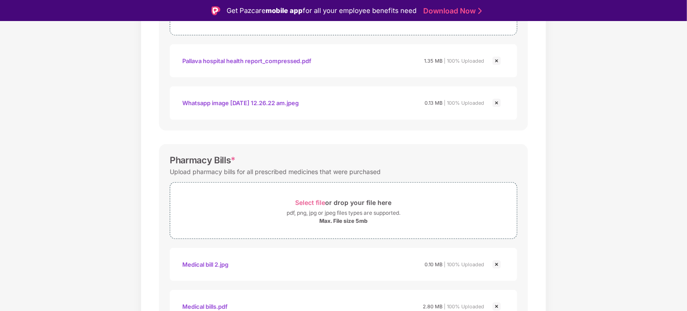
click at [500, 105] on img at bounding box center [497, 103] width 11 height 11
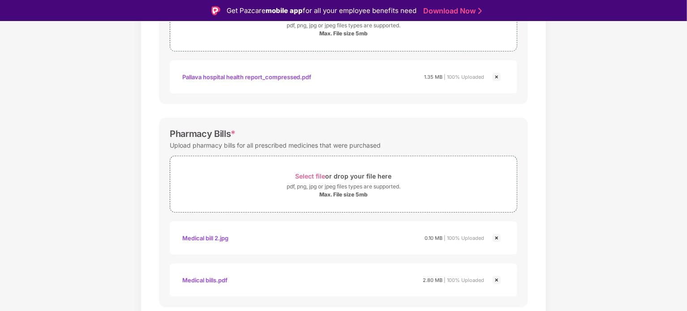
scroll to position [177, 0]
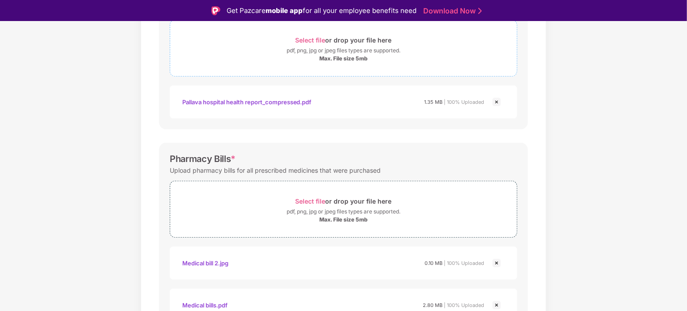
click at [319, 37] on span "Select file" at bounding box center [311, 40] width 30 height 8
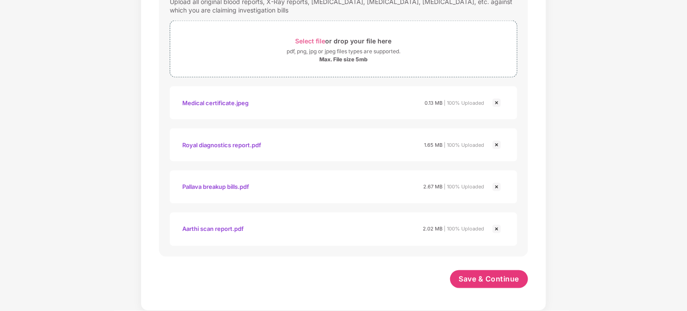
scroll to position [698, 0]
click at [473, 277] on span "Save & Continue" at bounding box center [489, 281] width 60 height 10
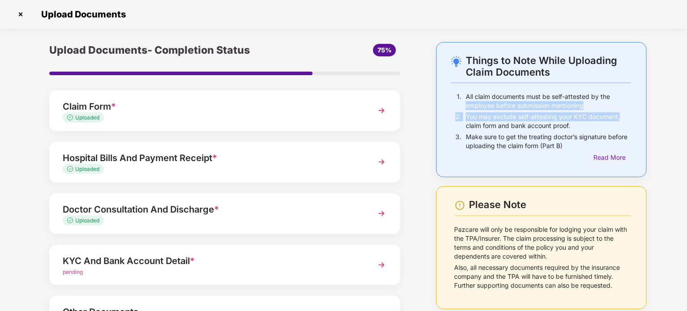
drag, startPoint x: 685, startPoint y: 99, endPoint x: 686, endPoint y: 117, distance: 18.8
click at [686, 117] on div "Things to Note While Uploading Claim Documents 1. All claim documents must be s…" at bounding box center [343, 219] width 687 height 354
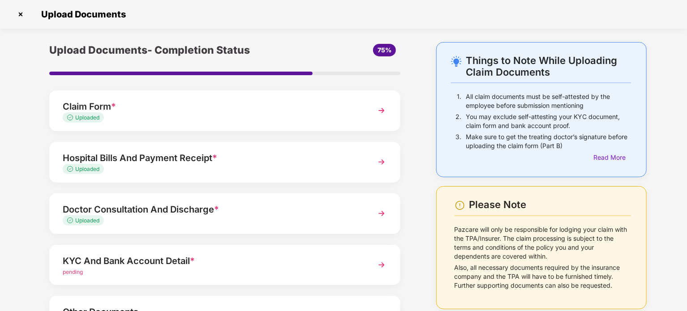
click at [438, 190] on div "Please Note Pazcare will only be responsible for lodging your claim with the TP…" at bounding box center [541, 247] width 211 height 123
click at [375, 263] on img at bounding box center [382, 265] width 16 height 16
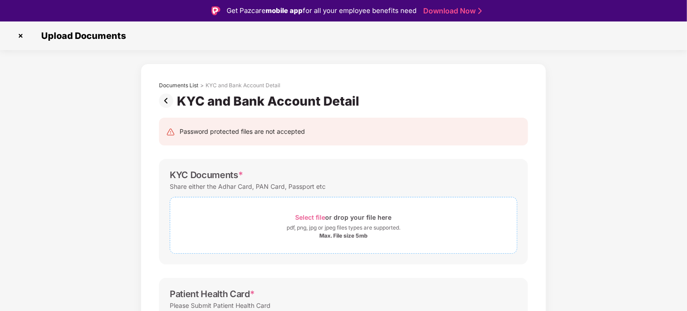
click at [326, 213] on div "Select file or drop your file here" at bounding box center [344, 217] width 96 height 12
click at [313, 220] on span "Select file" at bounding box center [311, 218] width 30 height 8
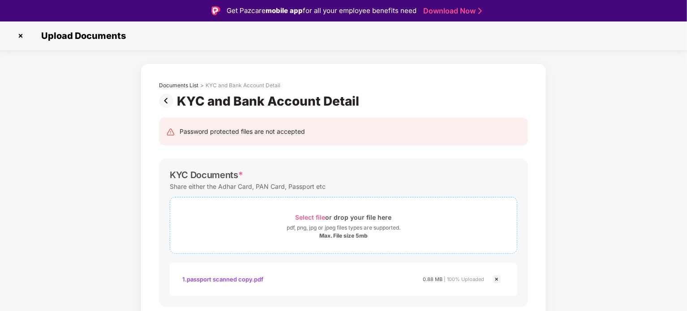
click at [316, 219] on span "Select file" at bounding box center [311, 218] width 30 height 8
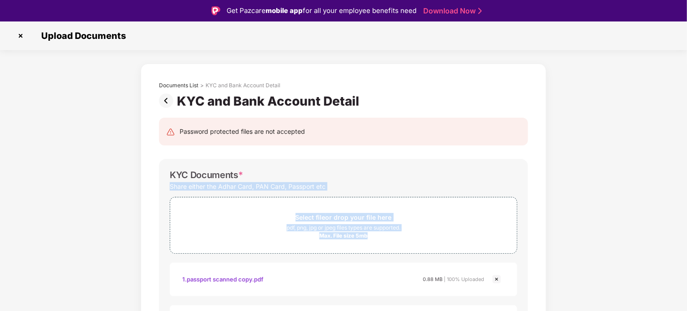
drag, startPoint x: 686, startPoint y: 167, endPoint x: 688, endPoint y: 198, distance: 31.8
click at [687, 198] on html "Get Pazcare mobile app for all your employee benefits need Download Now Upload …" at bounding box center [343, 155] width 687 height 311
click at [424, 206] on span "Select file or drop your file here pdf, png, jpg or jpeg files types are suppor…" at bounding box center [343, 225] width 347 height 43
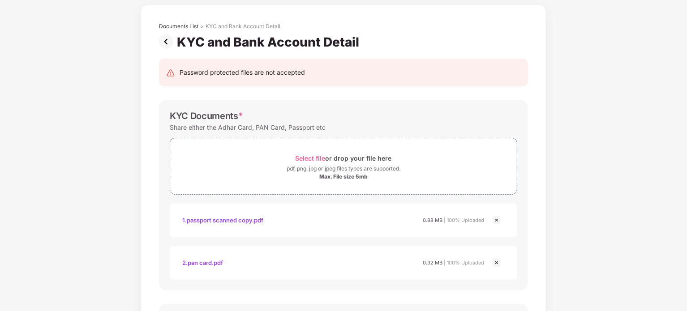
scroll to position [77, 0]
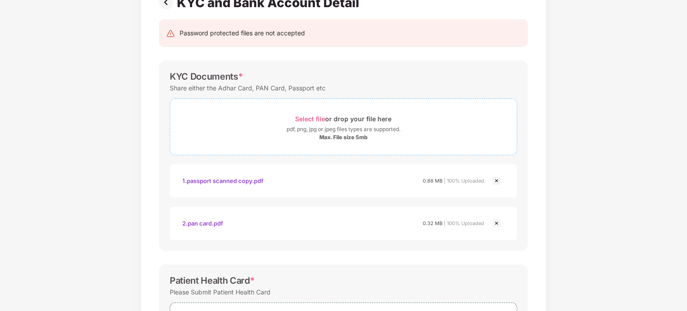
click at [312, 118] on span "Select file" at bounding box center [311, 119] width 30 height 8
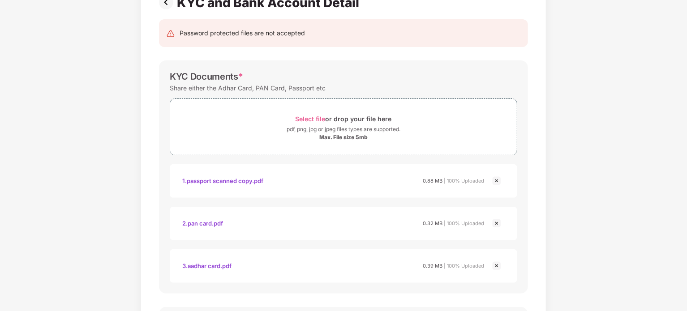
drag, startPoint x: 686, startPoint y: 179, endPoint x: 686, endPoint y: 191, distance: 12.1
click at [686, 191] on div "Documents List > KYC and Bank Account Detail KYC and Bank Account Detail Passwo…" at bounding box center [343, 275] width 687 height 621
click at [675, 191] on div "Documents List > KYC and Bank Account Detail KYC and Bank Account Detail Passwo…" at bounding box center [343, 275] width 687 height 621
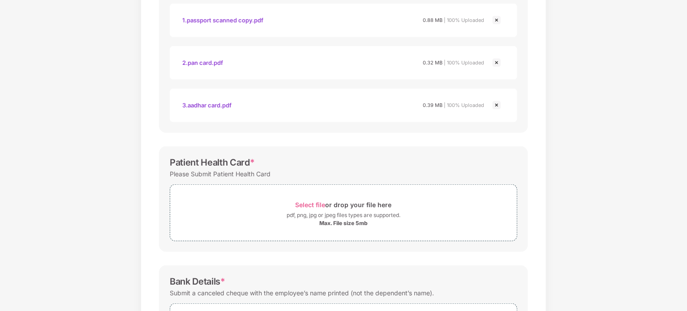
scroll to position [240, 0]
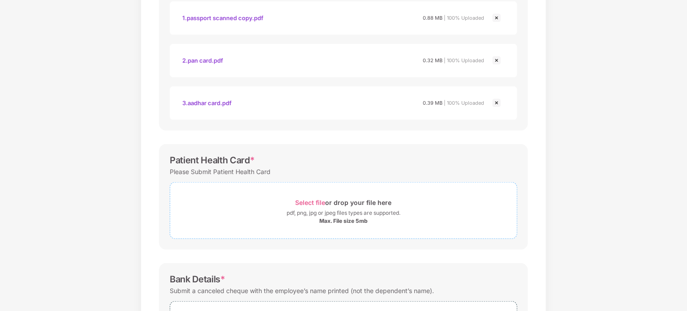
click at [313, 204] on span "Select file" at bounding box center [311, 203] width 30 height 8
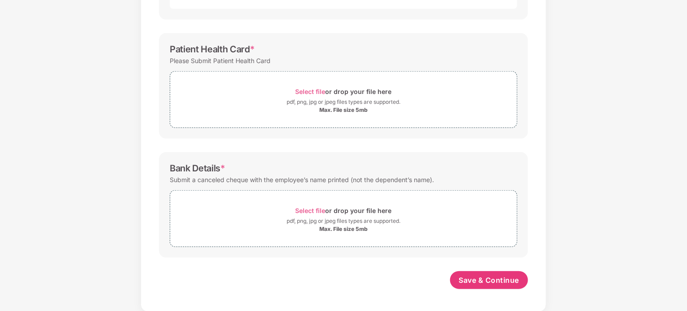
scroll to position [0, 0]
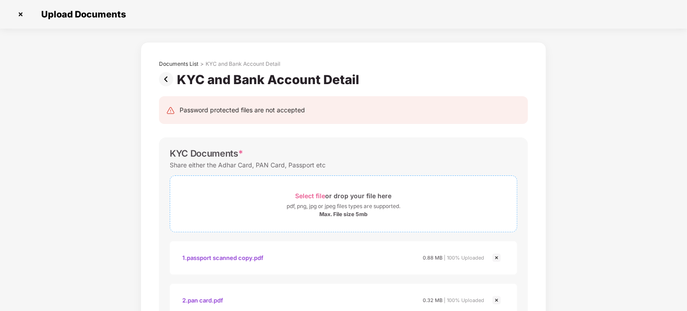
click at [319, 194] on span "Select file" at bounding box center [311, 196] width 30 height 8
click at [321, 197] on span "Select file" at bounding box center [311, 196] width 30 height 8
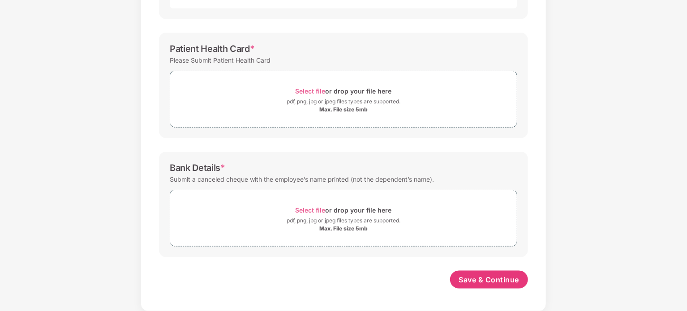
scroll to position [436, 0]
click at [496, 283] on span "Save & Continue" at bounding box center [489, 281] width 60 height 10
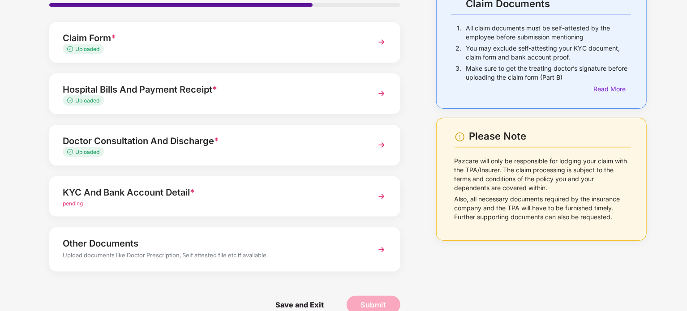
scroll to position [84, 0]
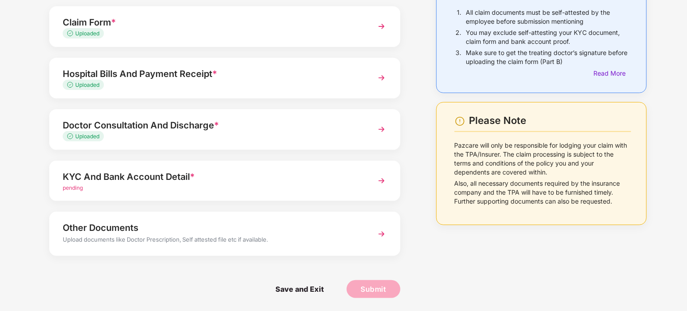
click at [375, 186] on img at bounding box center [382, 181] width 16 height 16
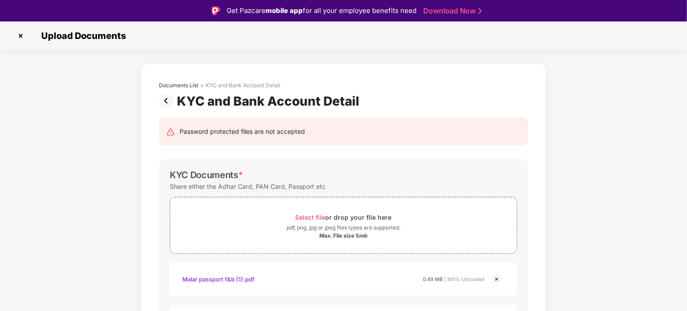
click at [20, 39] on img at bounding box center [20, 36] width 14 height 14
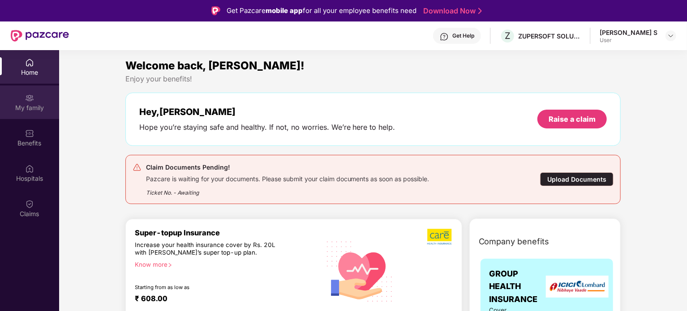
click at [41, 111] on div "My family" at bounding box center [29, 107] width 59 height 9
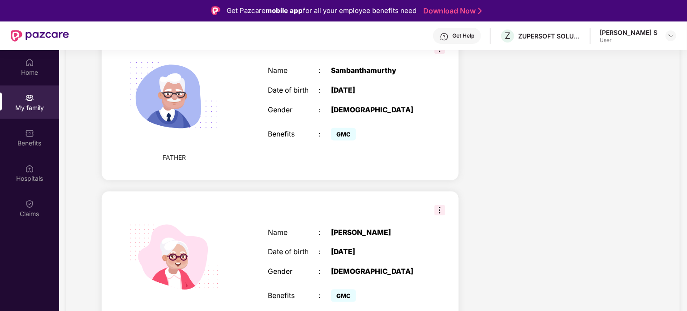
scroll to position [17, 0]
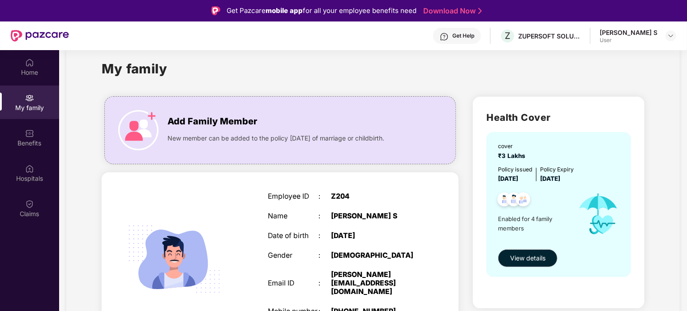
drag, startPoint x: 686, startPoint y: 65, endPoint x: 688, endPoint y: 75, distance: 9.6
click at [687, 75] on html "Get Pazcare mobile app for all your employee benefits need Download Now Get Hel…" at bounding box center [343, 155] width 687 height 311
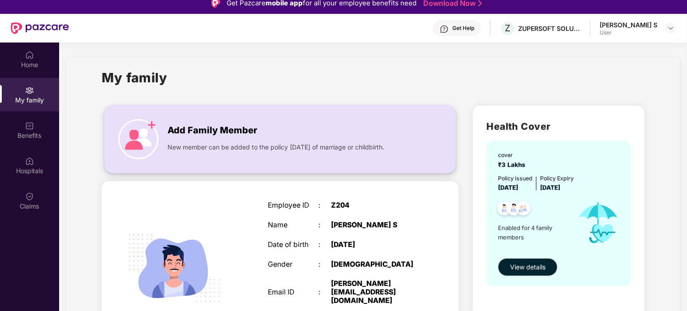
scroll to position [0, 0]
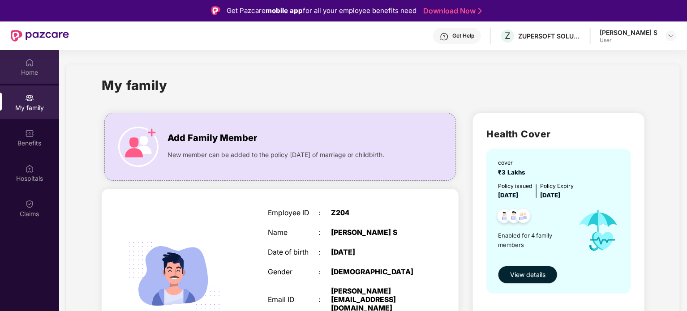
click at [22, 64] on div "Home" at bounding box center [29, 67] width 59 height 34
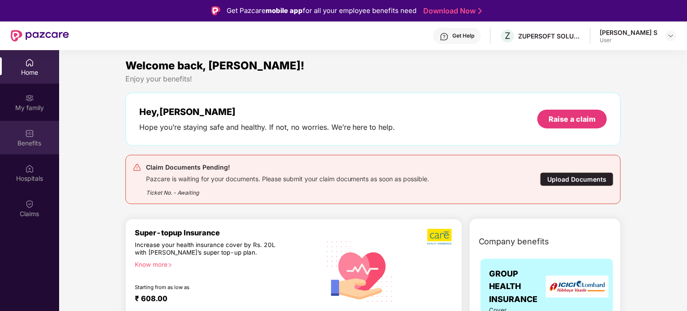
click at [38, 121] on div "Benefits" at bounding box center [29, 138] width 59 height 34
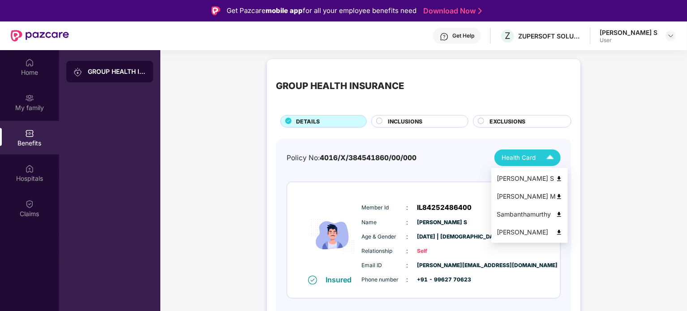
click at [540, 156] on div "Health Card" at bounding box center [530, 158] width 56 height 16
click at [530, 203] on li "[PERSON_NAME] M" at bounding box center [530, 197] width 77 height 18
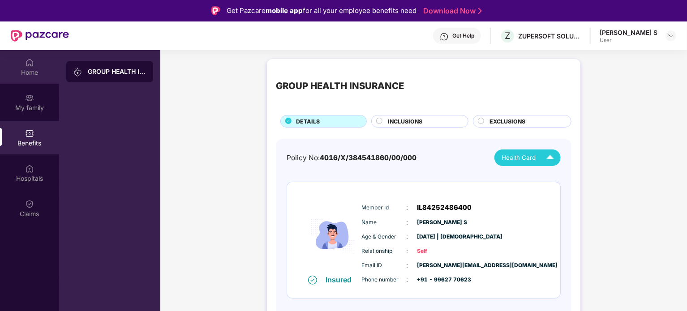
click at [22, 69] on div "Home" at bounding box center [29, 72] width 59 height 9
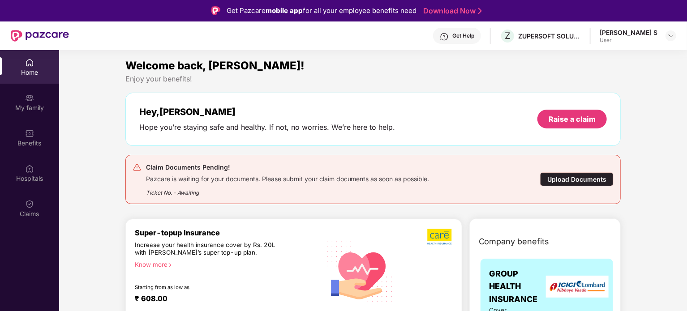
click at [579, 177] on div "Upload Documents" at bounding box center [576, 179] width 73 height 14
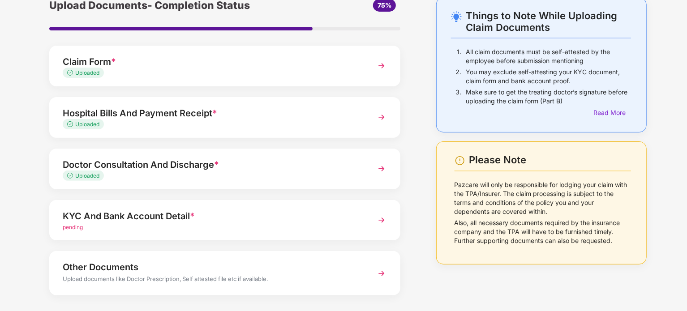
scroll to position [84, 0]
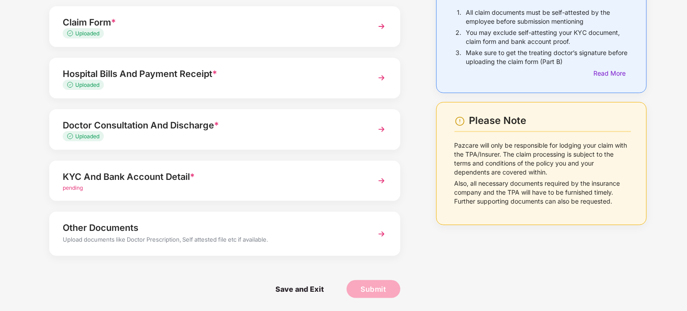
click at [384, 180] on img at bounding box center [382, 181] width 16 height 16
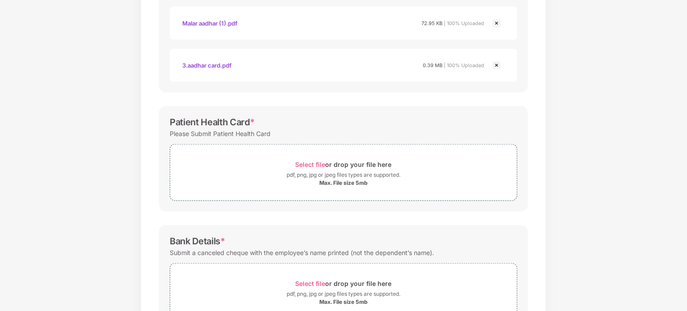
scroll to position [363, 0]
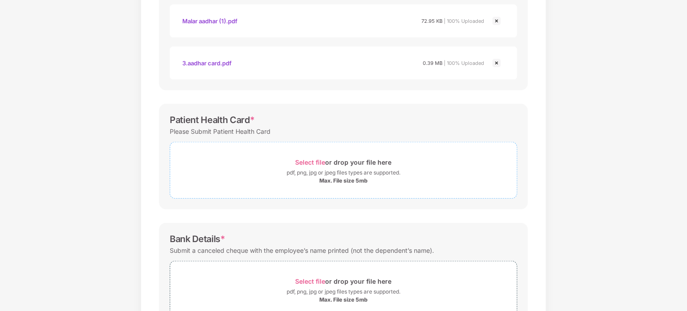
click at [300, 160] on span "Select file" at bounding box center [311, 163] width 30 height 8
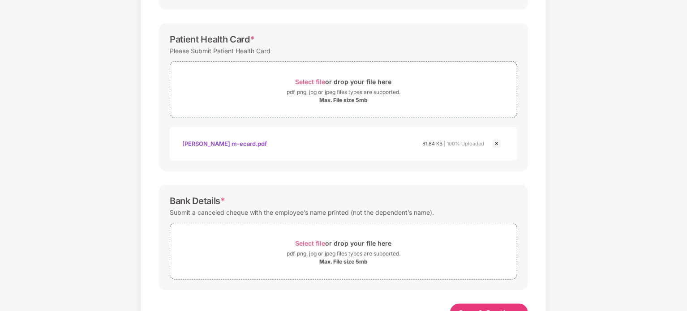
scroll to position [477, 0]
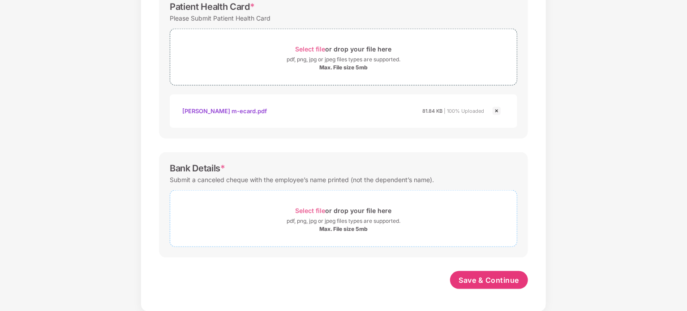
click at [310, 207] on span "Select file" at bounding box center [311, 211] width 30 height 8
click at [489, 276] on span "Save & Continue" at bounding box center [489, 281] width 60 height 10
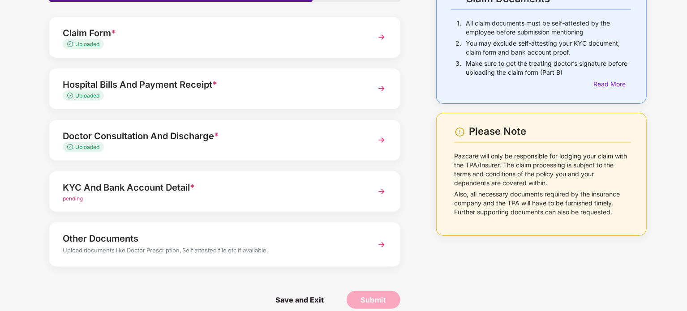
scroll to position [84, 0]
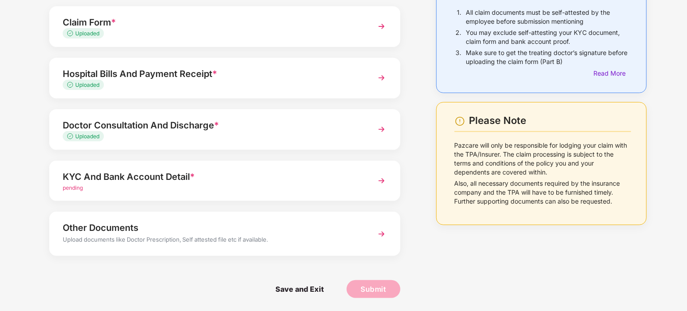
click at [352, 241] on div "Upload documents like Doctor Prescription, Self attested file etc if available." at bounding box center [211, 241] width 297 height 12
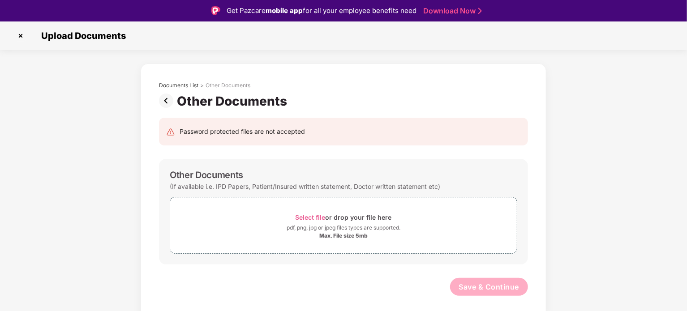
scroll to position [0, 0]
drag, startPoint x: 215, startPoint y: 187, endPoint x: 441, endPoint y: 191, distance: 226.3
click at [441, 191] on div "(If available i.e. IPD Papers, Patient/Insured written statement, Doctor writte…" at bounding box center [344, 187] width 348 height 12
copy div "IPD Papers, Patient/Insured written statement, Doctor written statement etc)"
click at [315, 221] on span "Select file" at bounding box center [311, 218] width 30 height 8
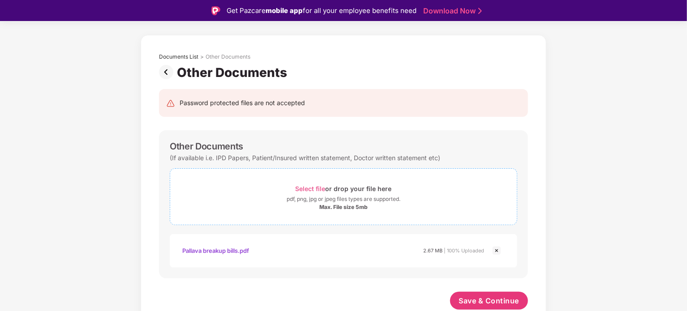
scroll to position [28, 0]
click at [306, 188] on span "Select file" at bounding box center [311, 189] width 30 height 8
click at [471, 297] on span "Save & Continue" at bounding box center [489, 302] width 60 height 10
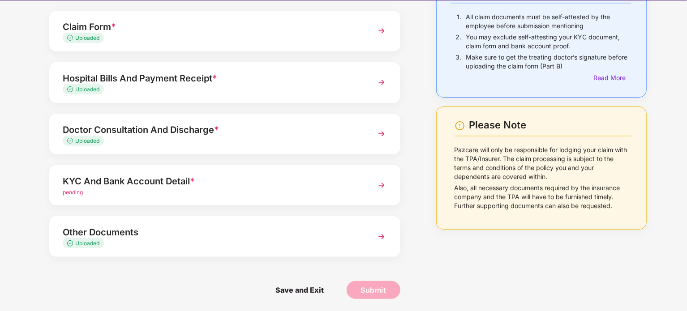
scroll to position [22, 0]
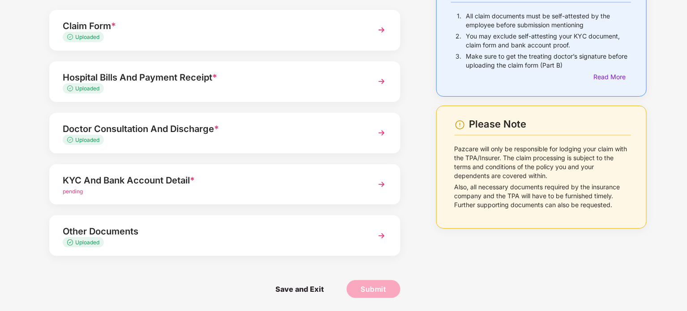
click at [380, 182] on img at bounding box center [382, 185] width 16 height 16
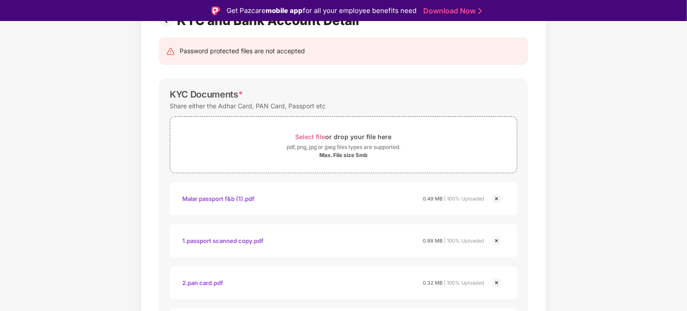
scroll to position [476, 0]
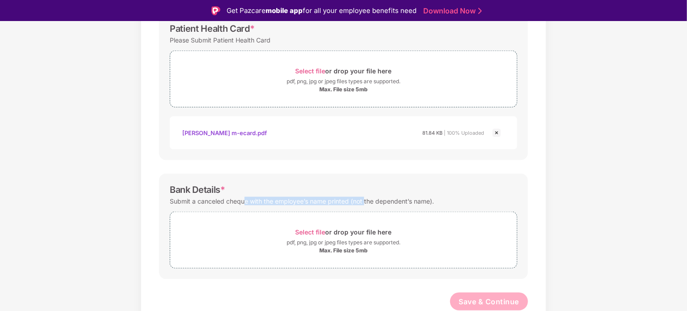
drag, startPoint x: 253, startPoint y: 205, endPoint x: 368, endPoint y: 198, distance: 114.9
click at [368, 198] on div "Submit a canceled cheque with the employee’s name printed (not the dependent’s …" at bounding box center [302, 201] width 264 height 12
click at [369, 198] on div "Submit a canceled cheque with the employee’s name printed (not the dependent’s …" at bounding box center [302, 201] width 264 height 12
drag, startPoint x: 353, startPoint y: 198, endPoint x: 418, endPoint y: 193, distance: 65.2
click at [418, 193] on div "Bank Details * Submit a canceled cheque with the employee’s name printed (not t…" at bounding box center [343, 227] width 369 height 106
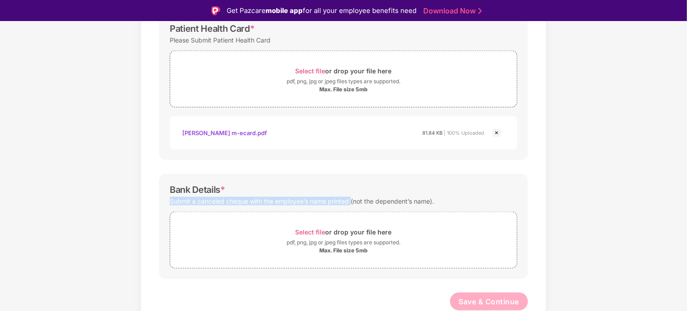
click at [418, 193] on div "Bank Details *" at bounding box center [344, 190] width 348 height 11
click at [309, 234] on span "Select file" at bounding box center [311, 233] width 30 height 8
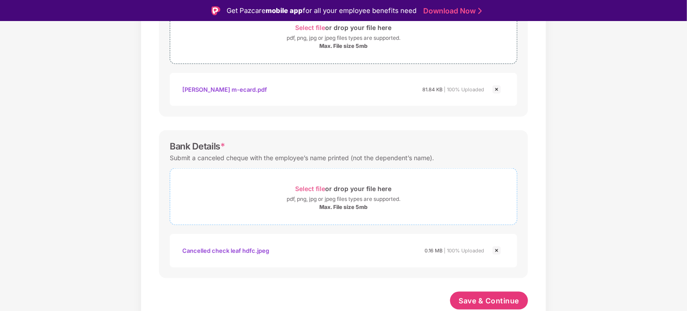
scroll to position [519, 0]
click at [463, 301] on span "Save & Continue" at bounding box center [489, 302] width 60 height 10
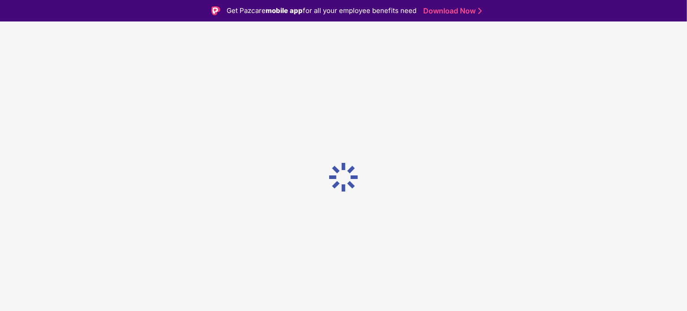
scroll to position [0, 0]
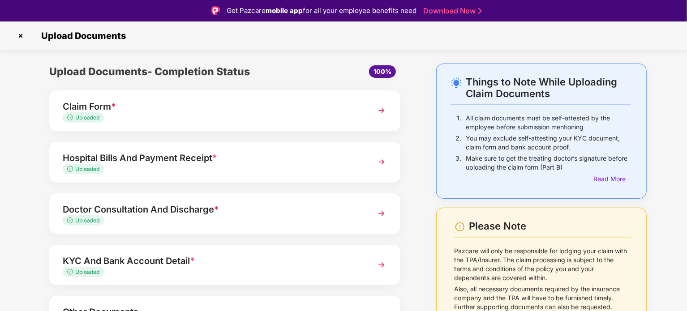
click at [382, 109] on img at bounding box center [382, 111] width 16 height 16
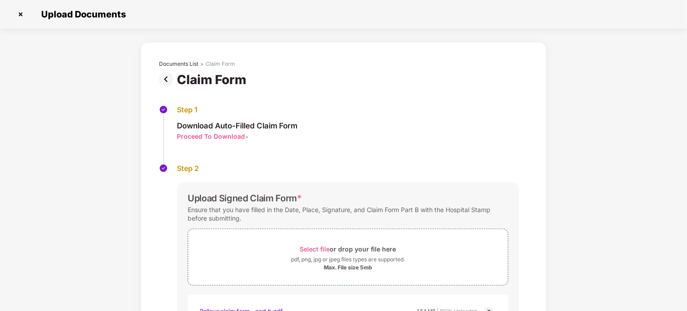
click at [210, 135] on div "Proceed To Download" at bounding box center [211, 136] width 68 height 9
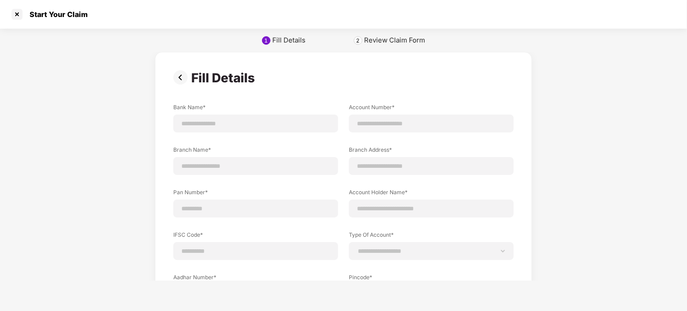
click at [185, 82] on img at bounding box center [182, 77] width 18 height 14
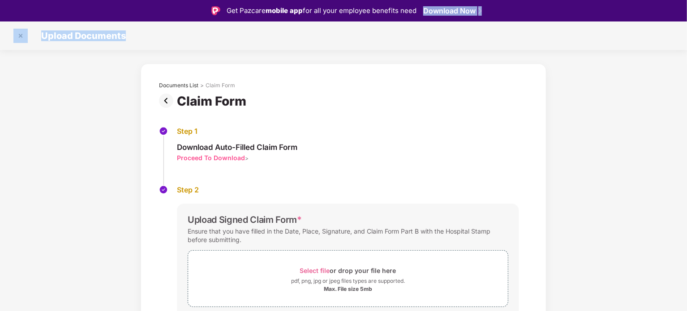
drag, startPoint x: 686, startPoint y: 21, endPoint x: 685, endPoint y: 52, distance: 31.0
click at [685, 52] on div "Get Pazcare mobile app for all your employee benefits need Download Now Upload …" at bounding box center [343, 166] width 687 height 333
click at [684, 52] on section "Upload Documents Documents List > Claim Form Claim Form Step 1 Download Auto-Fi…" at bounding box center [343, 216] width 687 height 388
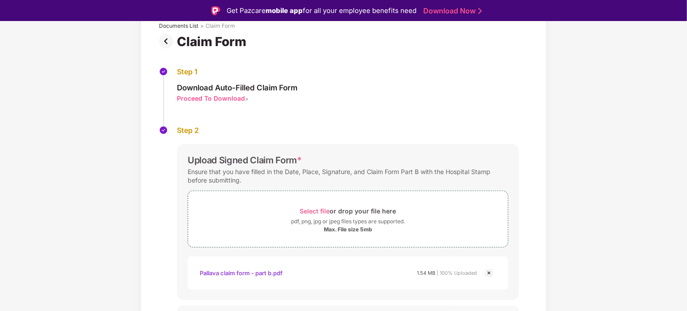
scroll to position [77, 0]
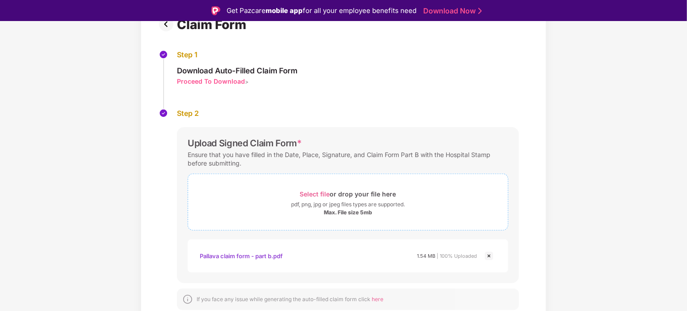
click at [320, 191] on span "Select file" at bounding box center [315, 194] width 30 height 8
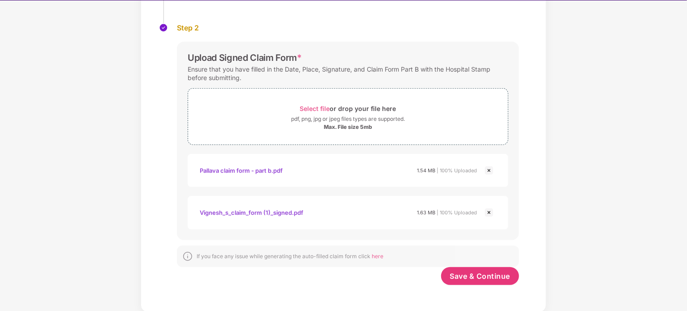
scroll to position [22, 0]
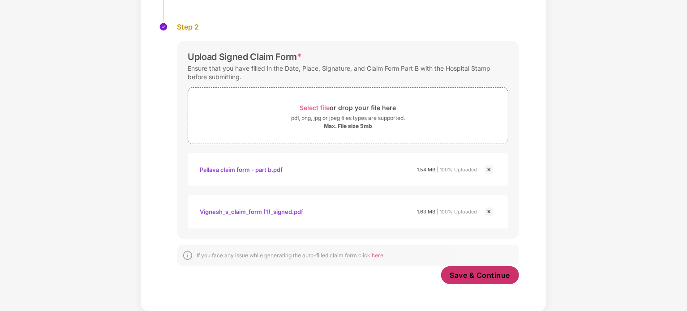
click at [450, 274] on span "Save & Continue" at bounding box center [480, 276] width 60 height 10
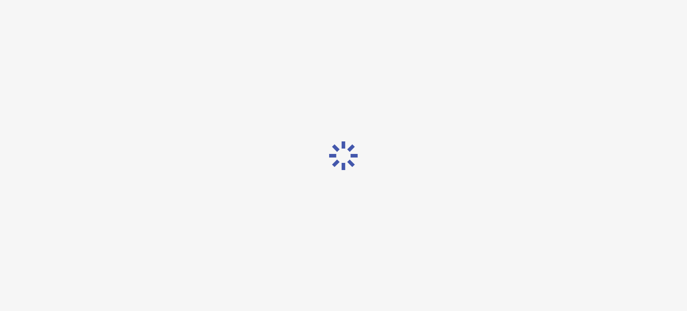
scroll to position [0, 0]
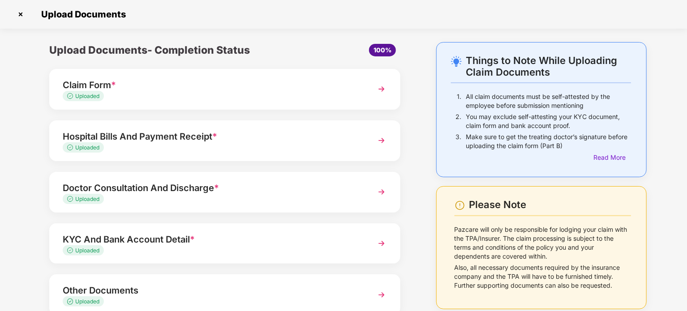
click at [387, 93] on img at bounding box center [382, 89] width 16 height 16
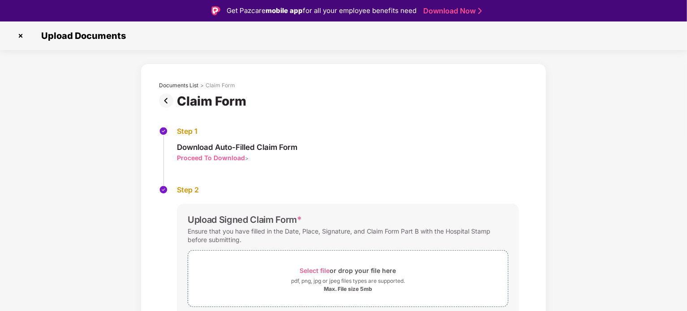
click at [20, 39] on img at bounding box center [20, 36] width 14 height 14
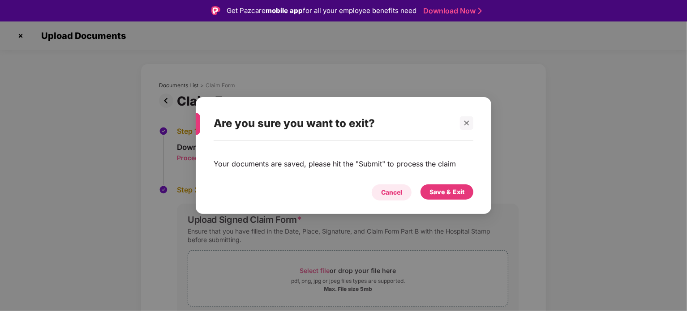
click at [402, 195] on div "Cancel" at bounding box center [391, 193] width 21 height 10
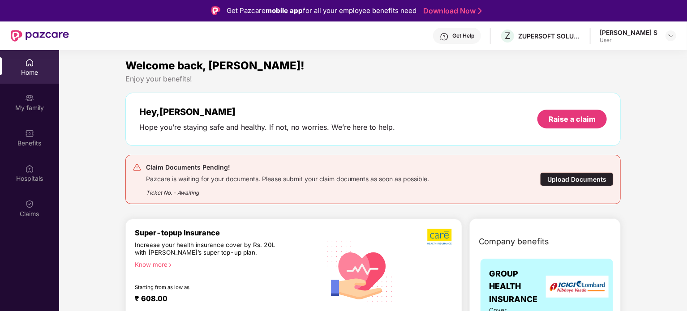
click at [563, 182] on div "Upload Documents" at bounding box center [576, 179] width 73 height 14
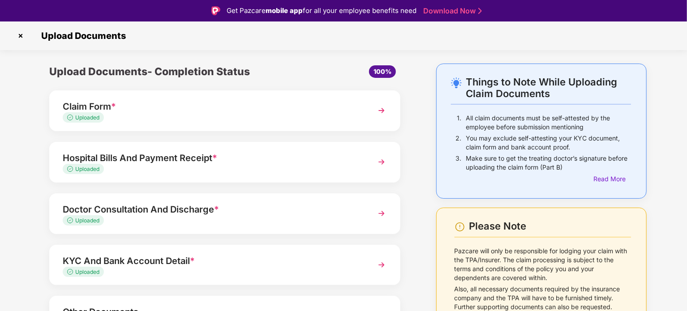
click at [384, 168] on img at bounding box center [382, 162] width 16 height 16
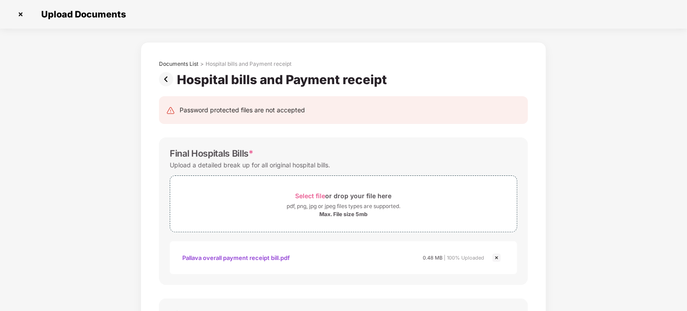
click at [170, 82] on img at bounding box center [168, 79] width 18 height 14
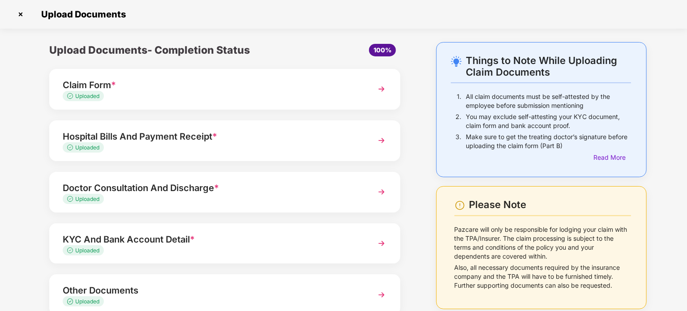
click at [298, 193] on div "Doctor Consultation And Discharge *" at bounding box center [211, 188] width 297 height 14
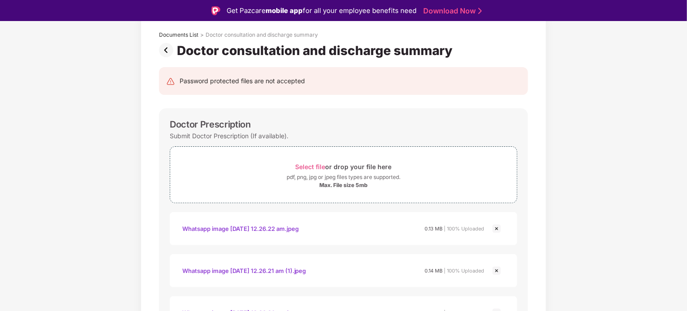
scroll to position [38, 0]
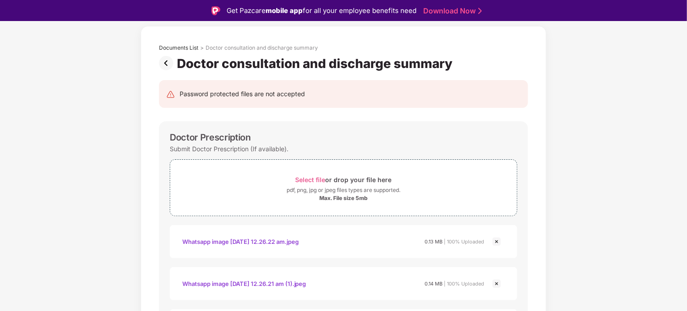
click at [170, 65] on img at bounding box center [168, 63] width 18 height 14
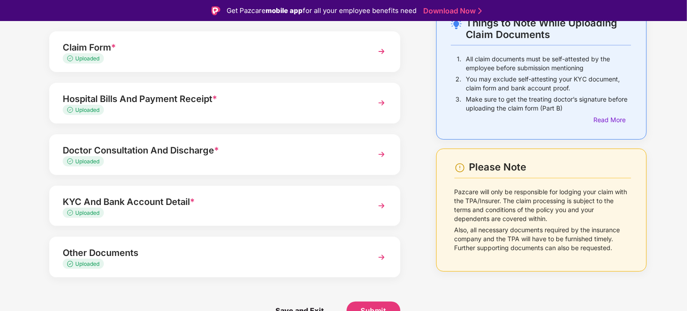
click at [162, 247] on div "Other Documents" at bounding box center [211, 253] width 297 height 14
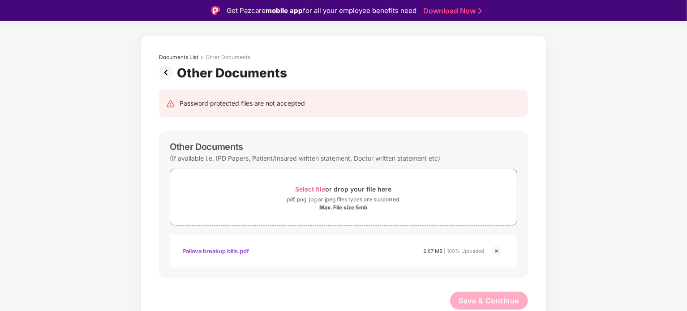
scroll to position [28, 0]
click at [315, 196] on div "pdf, png, jpg or jpeg files types are supported." at bounding box center [344, 200] width 114 height 9
click at [166, 68] on img at bounding box center [168, 73] width 18 height 14
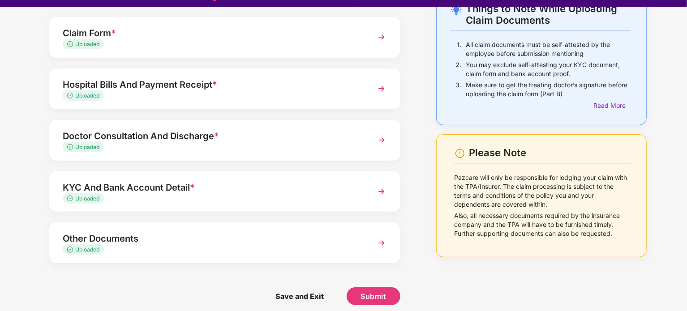
scroll to position [22, 0]
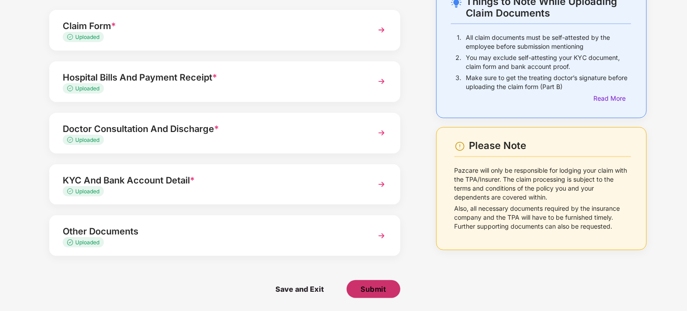
click at [381, 288] on span "Submit" at bounding box center [374, 290] width 26 height 10
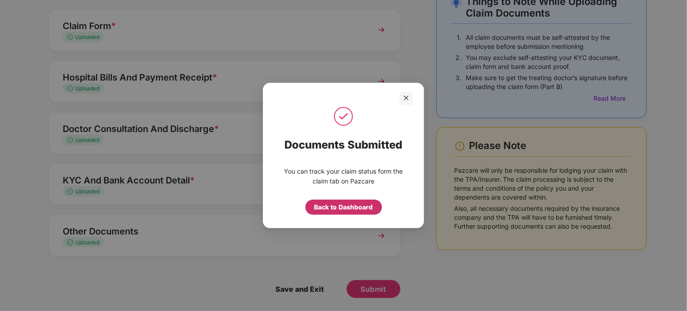
click at [343, 211] on div "Back to Dashboard" at bounding box center [344, 208] width 59 height 10
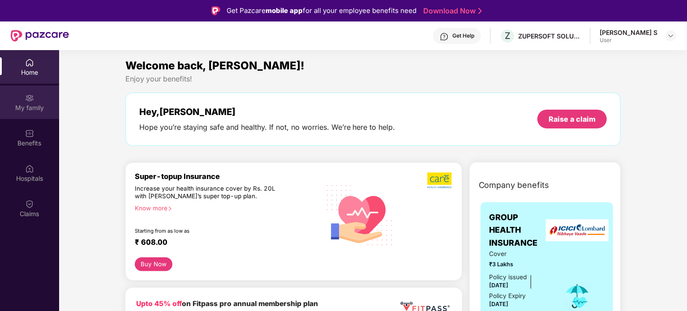
click at [34, 115] on div "My family" at bounding box center [29, 103] width 59 height 34
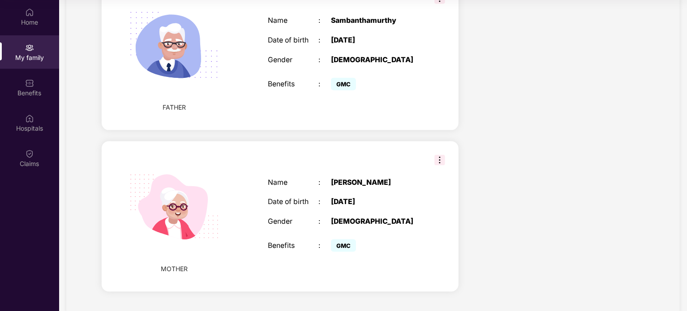
scroll to position [17, 0]
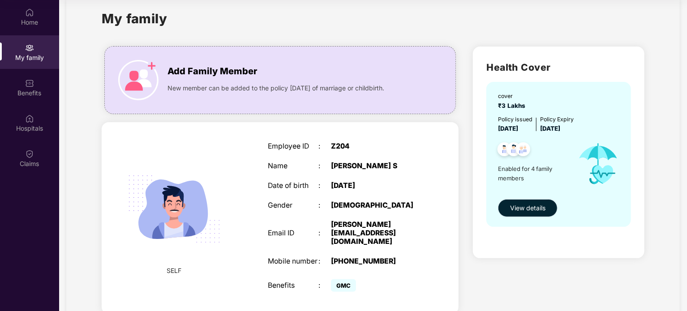
click at [521, 210] on span "View details" at bounding box center [527, 208] width 35 height 10
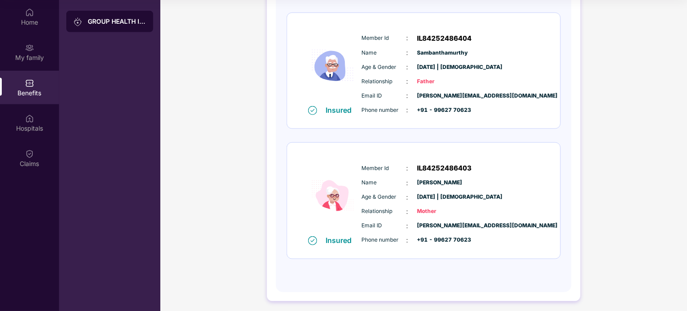
scroll to position [382, 0]
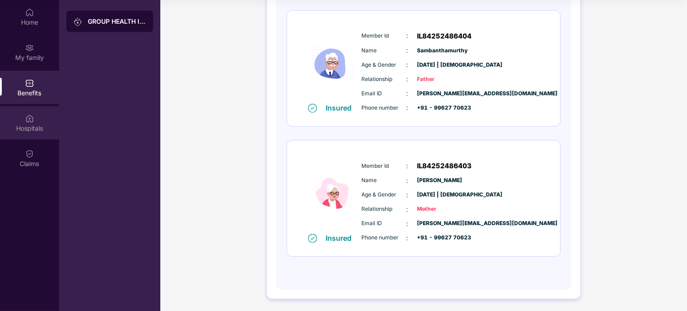
click at [38, 138] on div "Hospitals" at bounding box center [29, 123] width 59 height 34
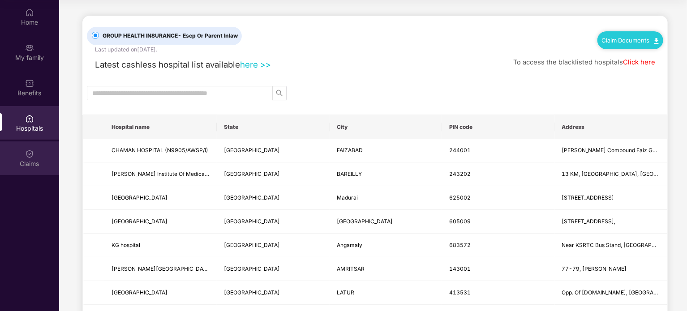
click at [34, 160] on div "Claims" at bounding box center [29, 164] width 59 height 9
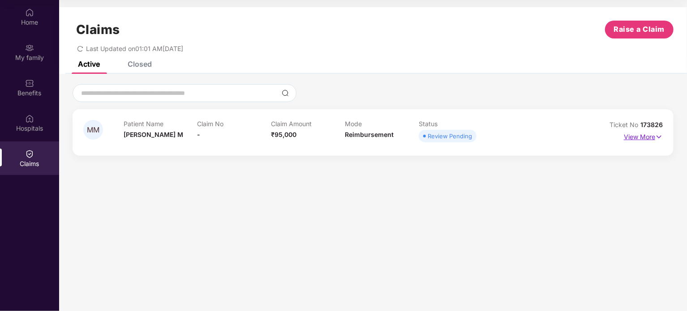
click at [650, 141] on p "View More" at bounding box center [643, 136] width 39 height 12
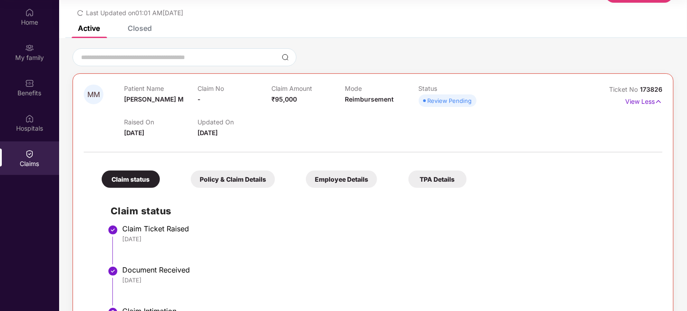
scroll to position [76, 0]
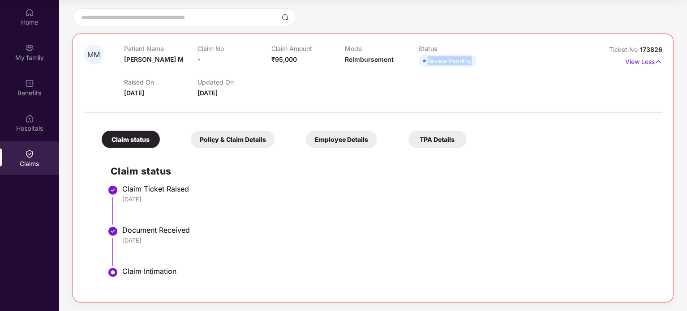
drag, startPoint x: 428, startPoint y: 60, endPoint x: 473, endPoint y: 60, distance: 45.3
click at [473, 60] on span "Review Pending" at bounding box center [448, 61] width 58 height 13
click at [237, 142] on div "Policy & Claim Details" at bounding box center [233, 139] width 84 height 17
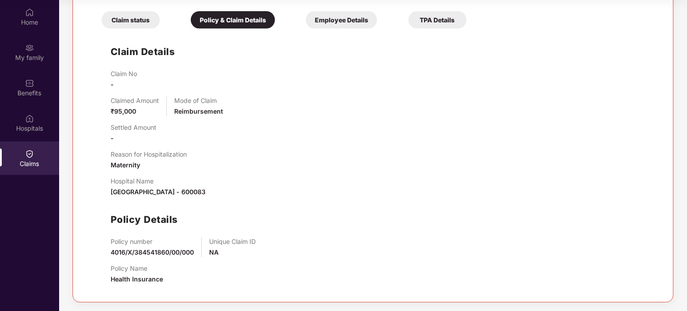
scroll to position [0, 0]
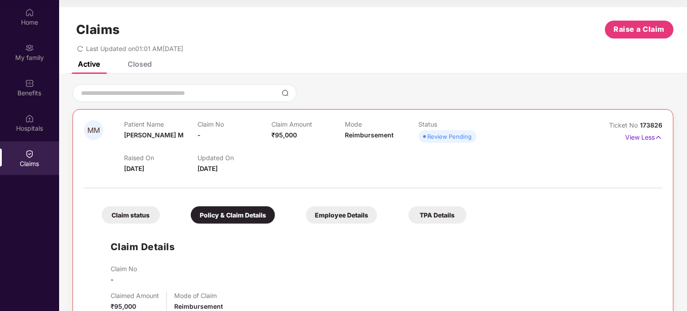
click at [344, 207] on div "Employee Details" at bounding box center [341, 215] width 71 height 17
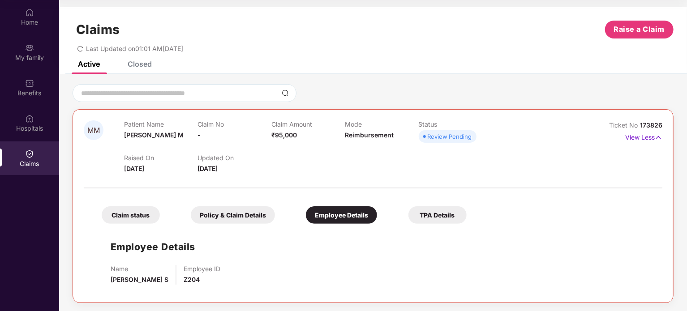
drag, startPoint x: 455, startPoint y: 207, endPoint x: 452, endPoint y: 212, distance: 6.5
click at [455, 209] on div "TPA Details" at bounding box center [438, 215] width 58 height 17
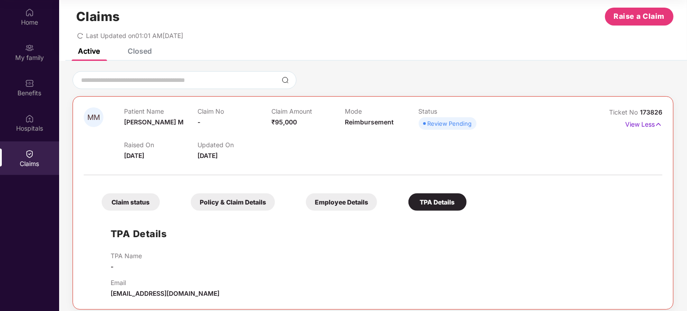
scroll to position [20, 0]
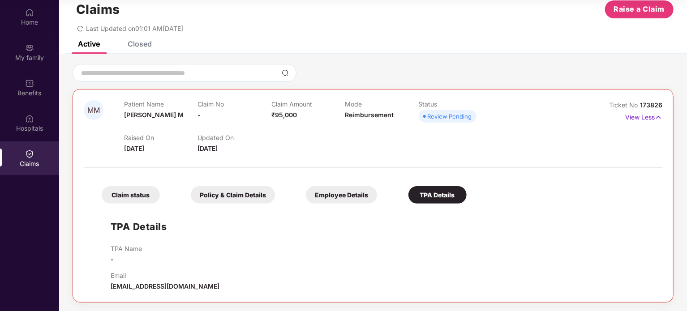
click at [329, 193] on div "Employee Details" at bounding box center [341, 194] width 71 height 17
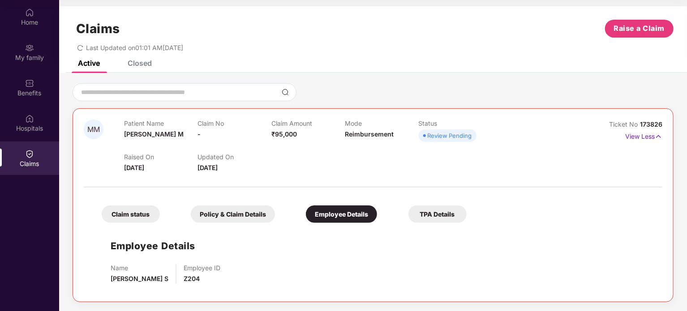
scroll to position [0, 0]
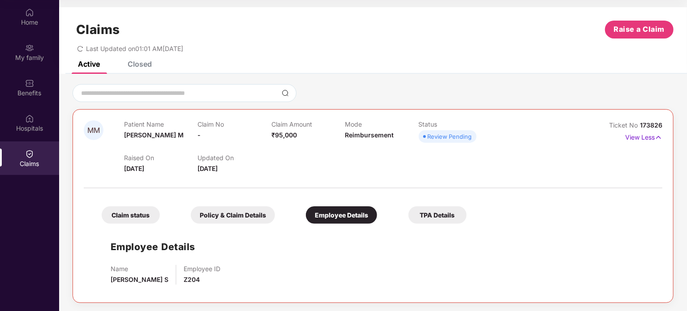
click at [158, 205] on div "Claim status Policy & Claim Details Employee Details TPA Details" at bounding box center [280, 211] width 374 height 26
click at [139, 213] on div "Claim status" at bounding box center [131, 215] width 58 height 17
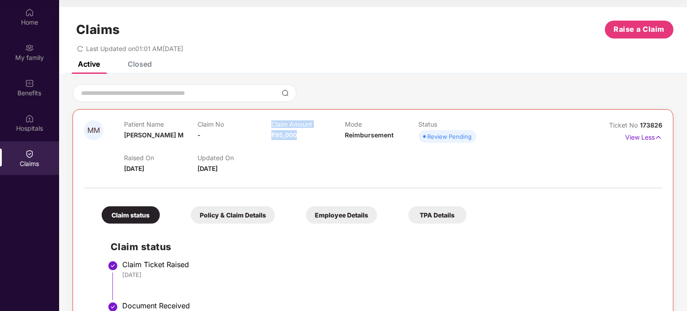
drag, startPoint x: 274, startPoint y: 138, endPoint x: 328, endPoint y: 138, distance: 53.8
click at [328, 138] on div "Patient Name [PERSON_NAME] M Claim No - Claim Amount ₹95,000 Mode Reimbursement…" at bounding box center [345, 133] width 442 height 25
click at [328, 138] on div "Claim Amount ₹95,000" at bounding box center [308, 133] width 73 height 25
drag, startPoint x: 328, startPoint y: 138, endPoint x: 267, endPoint y: 139, distance: 60.9
click at [267, 139] on div "Patient Name [PERSON_NAME] M Claim No - Claim Amount ₹95,000 Mode Reimbursement…" at bounding box center [345, 133] width 442 height 25
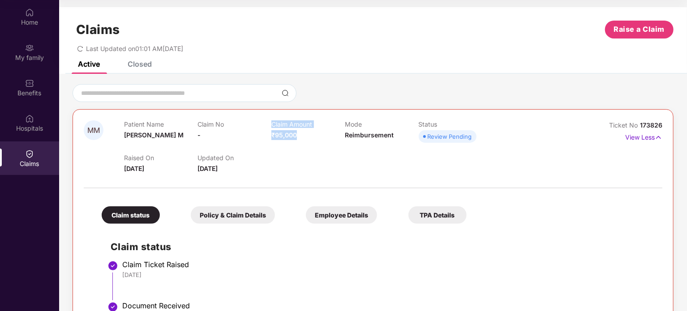
click at [267, 139] on div "Claim No -" at bounding box center [234, 133] width 73 height 25
